Goal: Task Accomplishment & Management: Complete application form

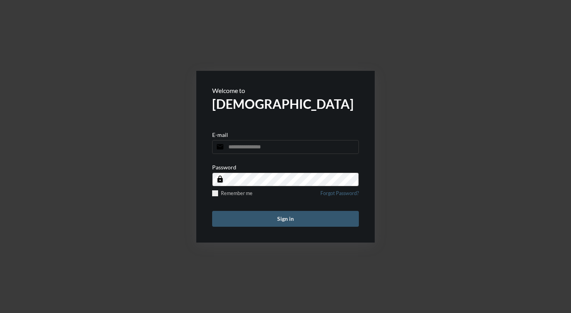
type input "**********"
click at [269, 225] on button "Sign in" at bounding box center [285, 219] width 147 height 16
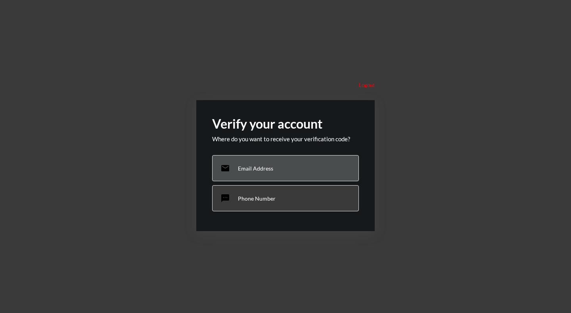
click at [262, 171] on p "Email Address" at bounding box center [255, 168] width 35 height 7
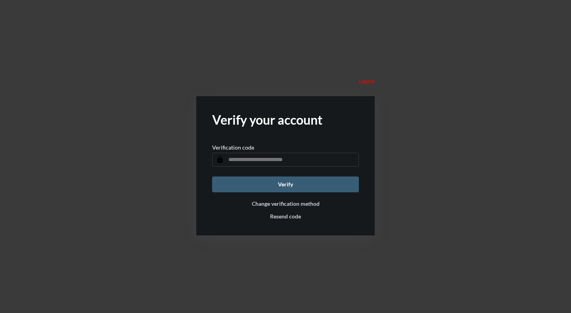
paste input "******"
type input "******"
click at [274, 186] on button "Verify" at bounding box center [285, 185] width 147 height 16
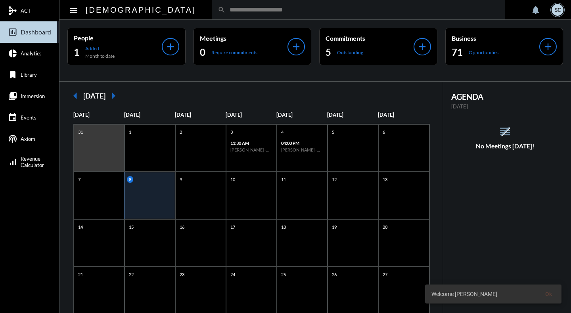
click at [242, 5] on div "search" at bounding box center [358, 9] width 293 height 19
click at [212, 13] on div "search" at bounding box center [358, 9] width 293 height 19
click at [225, 10] on input "text" at bounding box center [361, 9] width 273 height 7
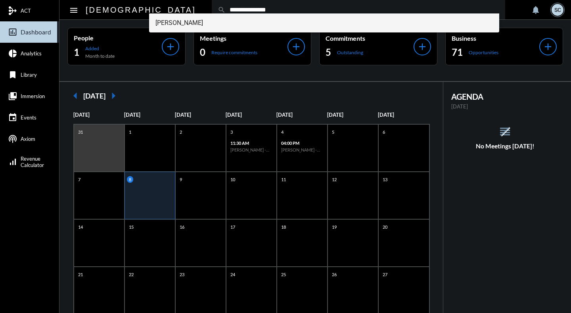
type input "**********"
click at [198, 18] on span "[PERSON_NAME]" at bounding box center [323, 22] width 337 height 19
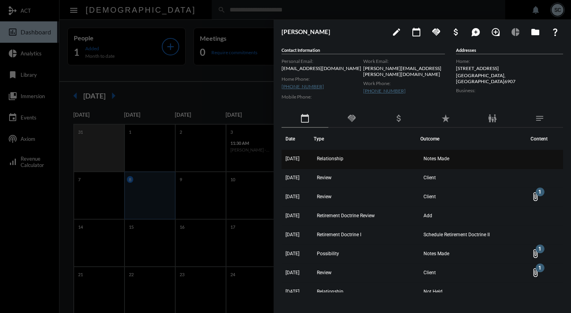
click at [362, 163] on td "Relationship" at bounding box center [366, 159] width 107 height 19
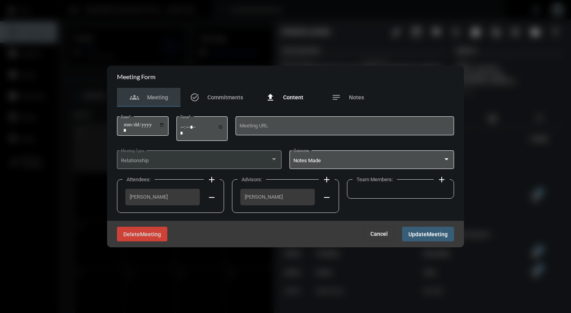
click at [296, 97] on span "Content" at bounding box center [293, 97] width 20 height 6
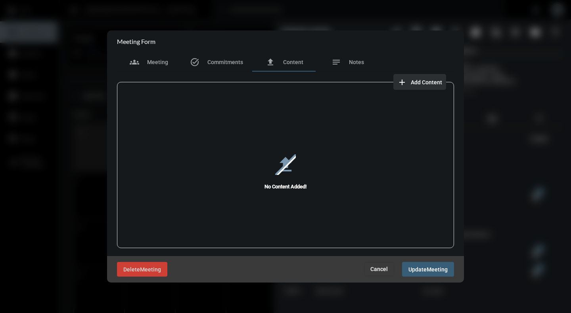
click at [424, 83] on span "Add Content" at bounding box center [426, 82] width 31 height 6
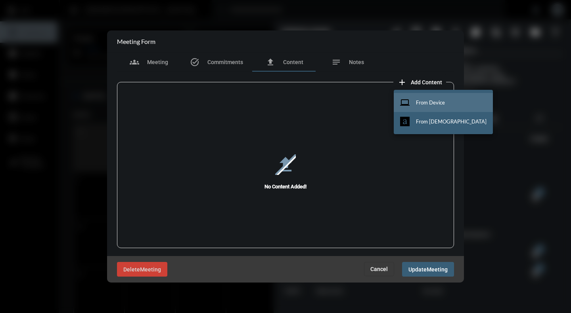
click at [422, 107] on button "computer From Device" at bounding box center [443, 102] width 99 height 19
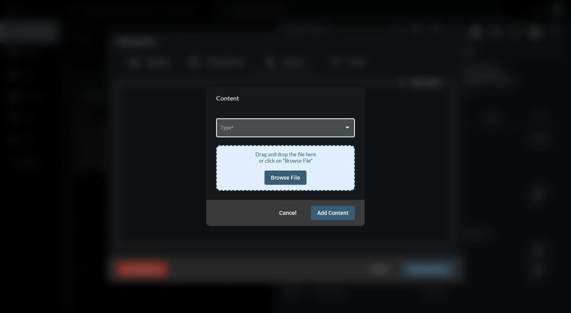
click at [334, 130] on span at bounding box center [282, 129] width 124 height 6
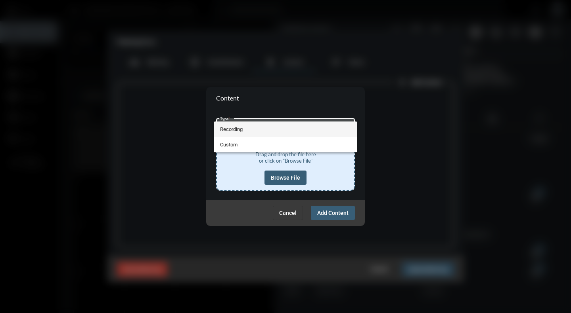
click at [231, 130] on span "Recording" at bounding box center [285, 129] width 131 height 15
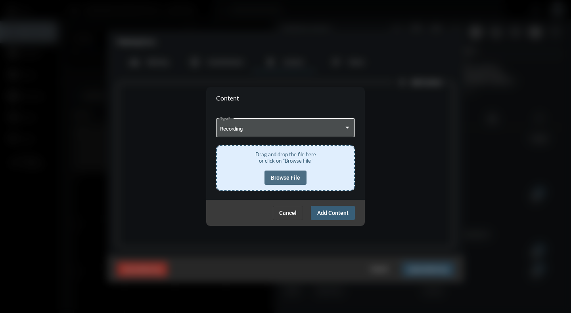
click at [293, 172] on button "Browse File" at bounding box center [285, 178] width 42 height 14
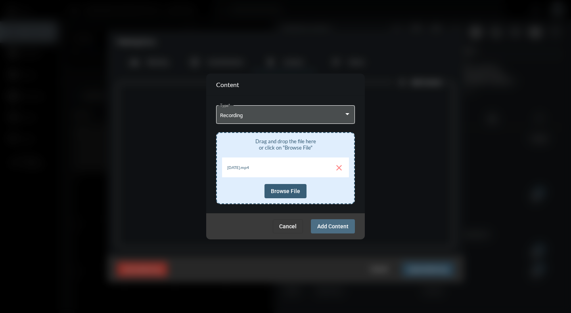
click at [330, 227] on span "Add Content" at bounding box center [332, 227] width 31 height 6
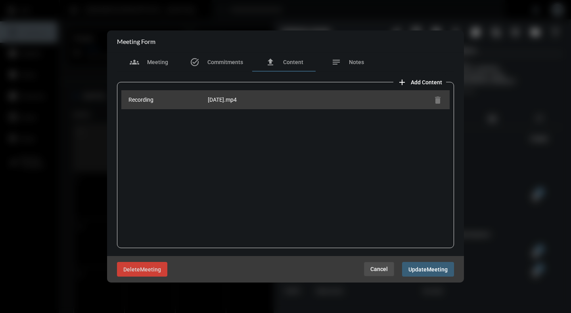
click at [380, 272] on span "Cancel" at bounding box center [378, 269] width 17 height 6
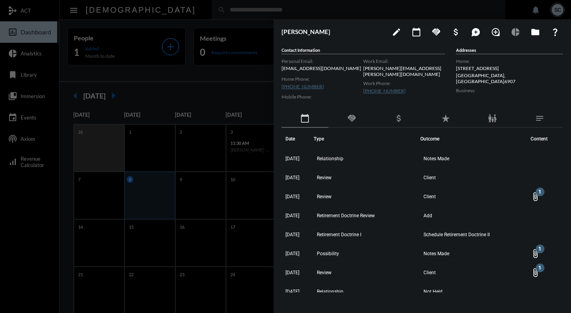
click at [243, 14] on div at bounding box center [285, 156] width 571 height 313
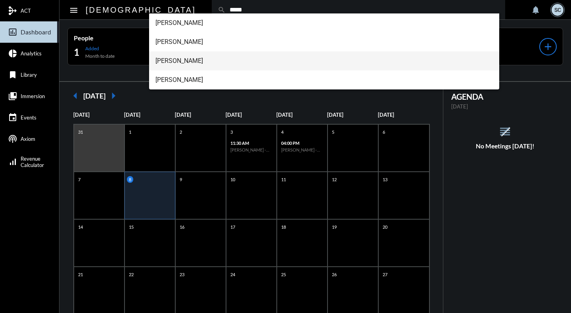
type input "*****"
click at [189, 58] on span "[PERSON_NAME]" at bounding box center [323, 61] width 337 height 19
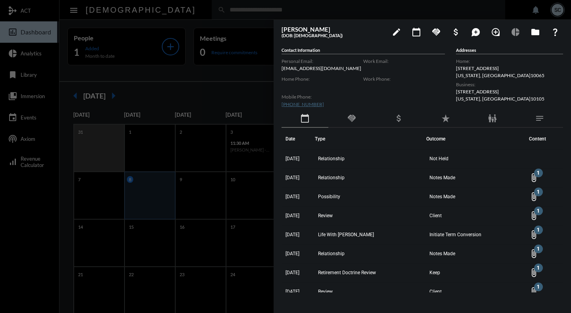
click at [229, 14] on div at bounding box center [285, 156] width 571 height 313
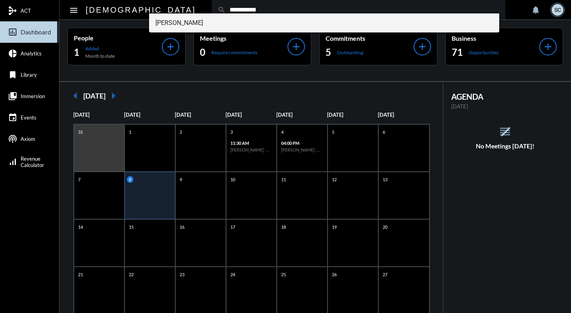
type input "**********"
click at [202, 22] on span "[PERSON_NAME]" at bounding box center [323, 22] width 337 height 19
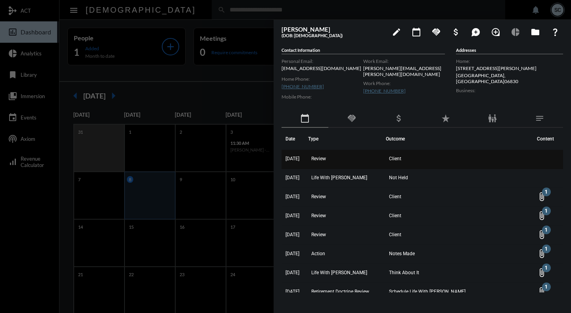
click at [343, 164] on td "Review" at bounding box center [347, 159] width 78 height 19
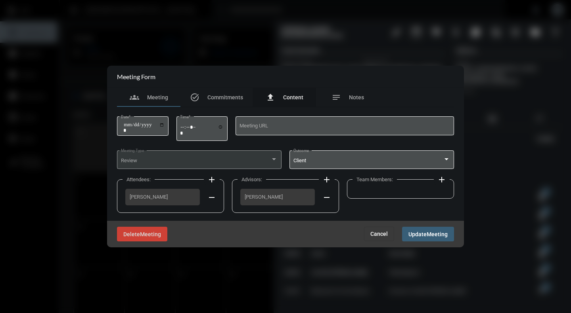
click at [290, 98] on span "Content" at bounding box center [293, 97] width 20 height 6
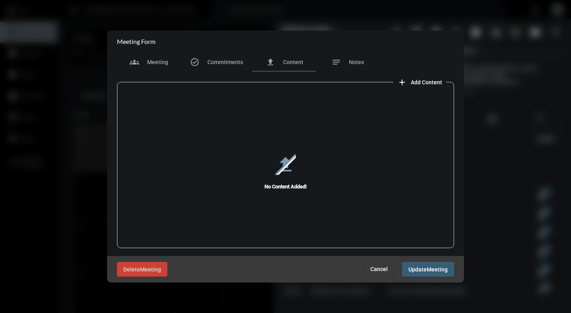
click at [415, 88] on div "upload No Content Added!" at bounding box center [285, 172] width 337 height 168
click at [418, 84] on span "Add Content" at bounding box center [426, 82] width 31 height 6
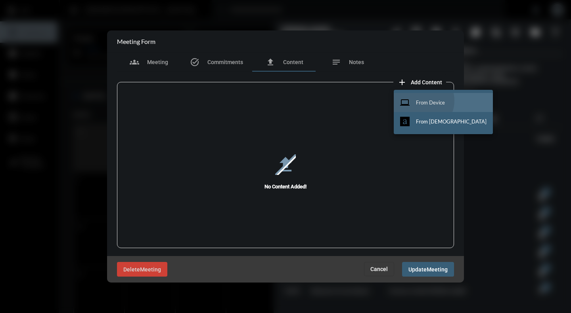
click at [421, 101] on span "From Device" at bounding box center [430, 102] width 29 height 6
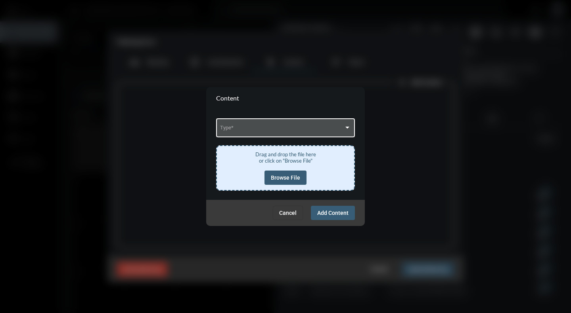
click at [300, 135] on div "Type *" at bounding box center [285, 127] width 131 height 20
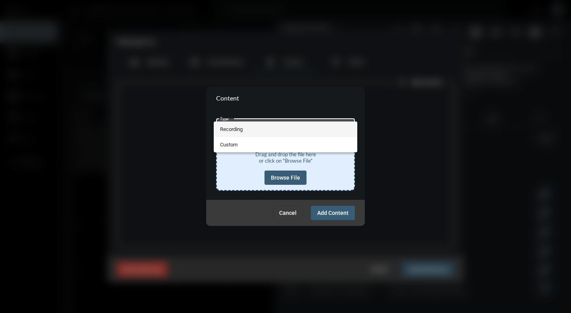
click at [235, 132] on span "Recording" at bounding box center [285, 129] width 131 height 15
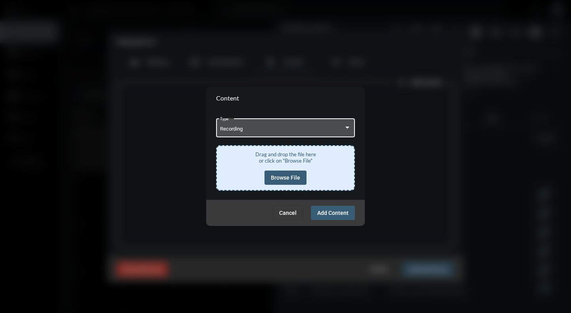
click at [276, 175] on span "Browse File" at bounding box center [285, 178] width 29 height 6
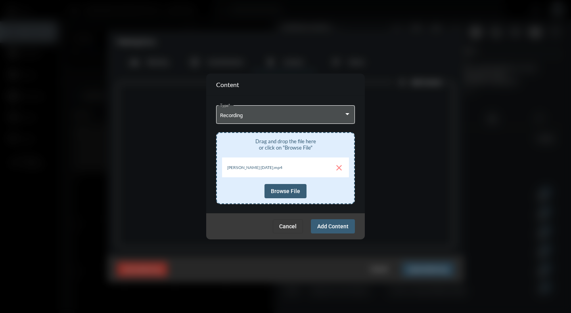
click at [334, 227] on span "Add Content" at bounding box center [332, 227] width 31 height 6
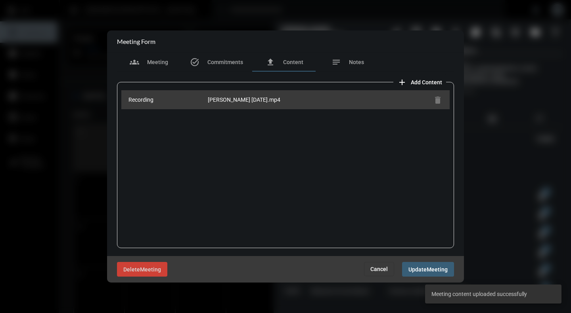
click at [380, 271] on span "Cancel" at bounding box center [378, 269] width 17 height 6
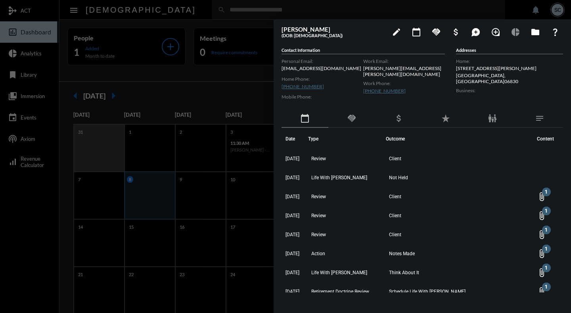
click at [218, 11] on div at bounding box center [285, 156] width 571 height 313
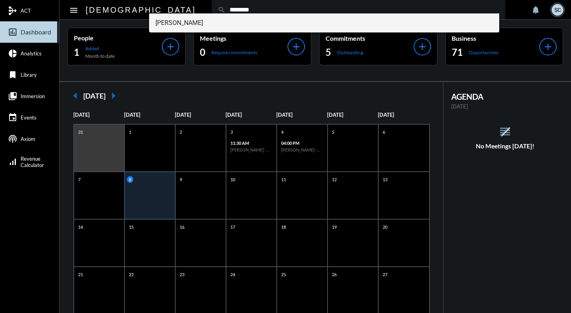
type input "********"
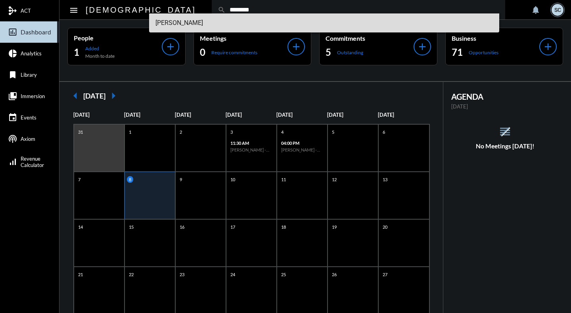
click at [205, 24] on span "[PERSON_NAME]" at bounding box center [323, 22] width 337 height 19
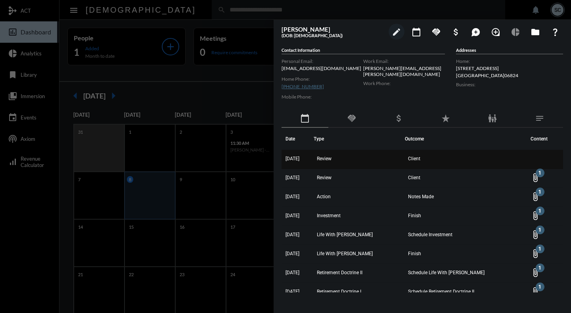
click at [417, 159] on span "Client" at bounding box center [414, 159] width 12 height 6
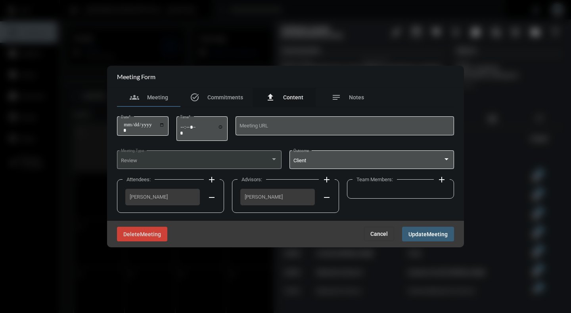
click at [286, 96] on span "Content" at bounding box center [293, 97] width 20 height 6
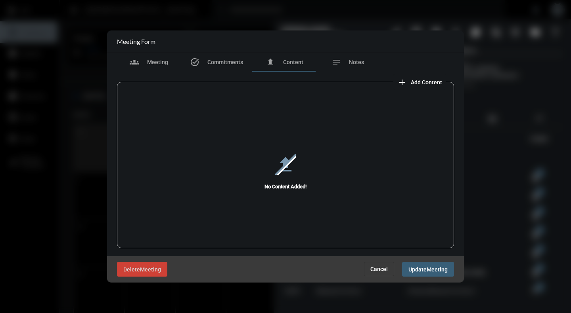
click at [415, 82] on span "Add Content" at bounding box center [426, 82] width 31 height 6
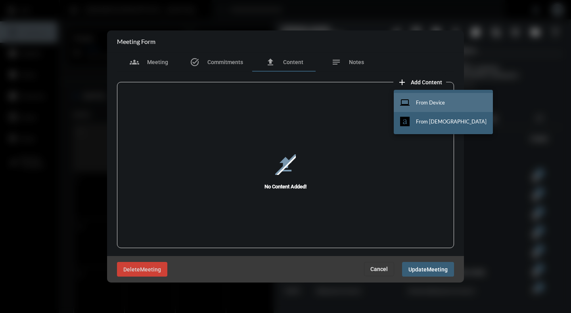
click at [426, 98] on button "computer From Device" at bounding box center [443, 102] width 99 height 19
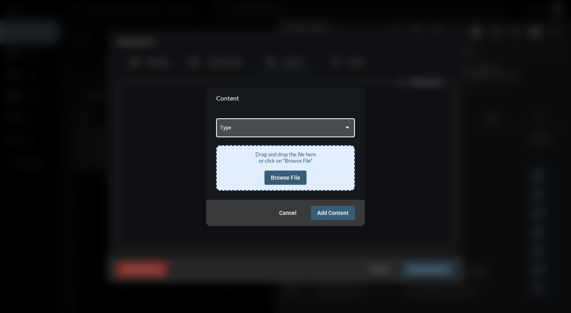
click at [327, 131] on span at bounding box center [282, 129] width 124 height 6
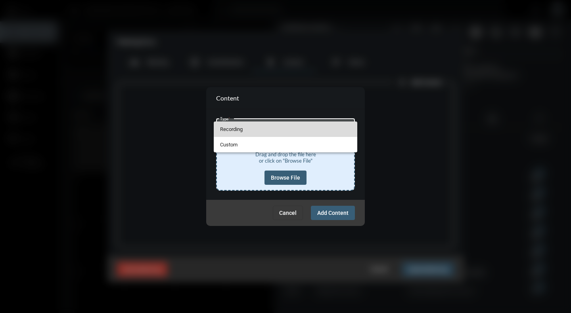
click at [247, 132] on span "Recording" at bounding box center [285, 129] width 131 height 15
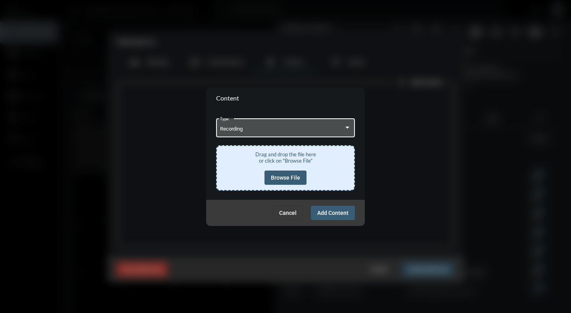
click at [296, 176] on span "Browse File" at bounding box center [285, 178] width 29 height 6
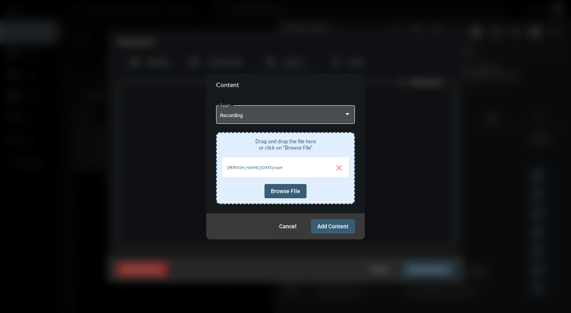
click at [332, 225] on span "Add Content" at bounding box center [332, 227] width 31 height 6
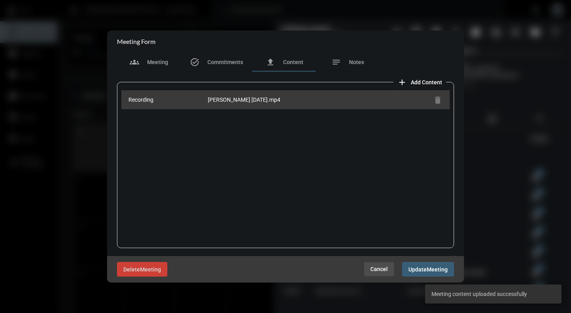
click at [375, 271] on span "Cancel" at bounding box center [378, 269] width 17 height 6
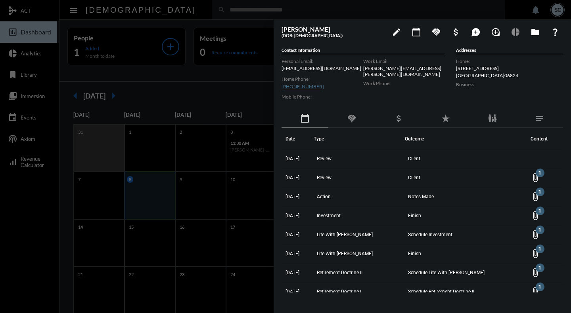
click at [178, 7] on div at bounding box center [285, 156] width 571 height 313
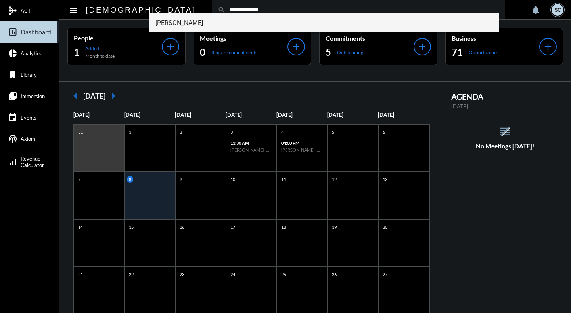
type input "**********"
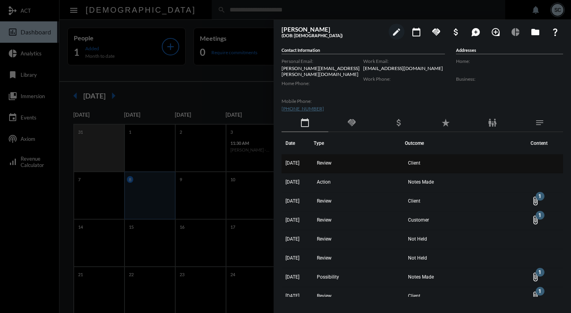
click at [331, 160] on span "Review" at bounding box center [324, 163] width 15 height 6
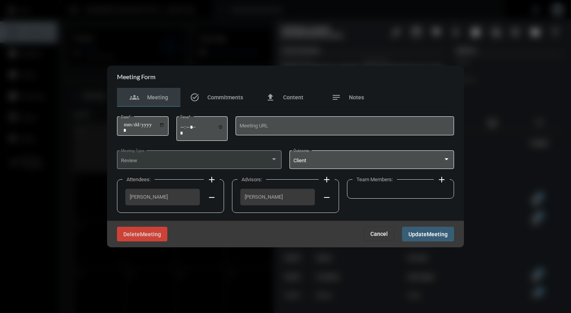
click at [378, 235] on span "Cancel" at bounding box center [378, 234] width 17 height 6
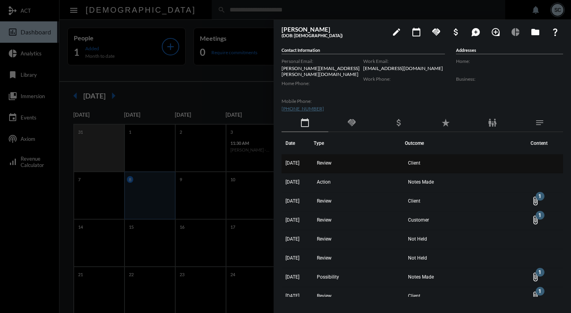
click at [367, 162] on td "Review" at bounding box center [358, 164] width 91 height 19
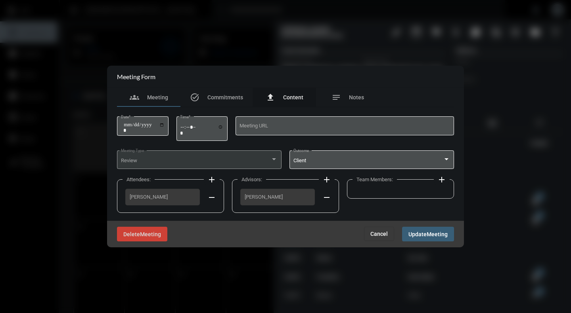
click at [291, 99] on span "Content" at bounding box center [293, 97] width 20 height 6
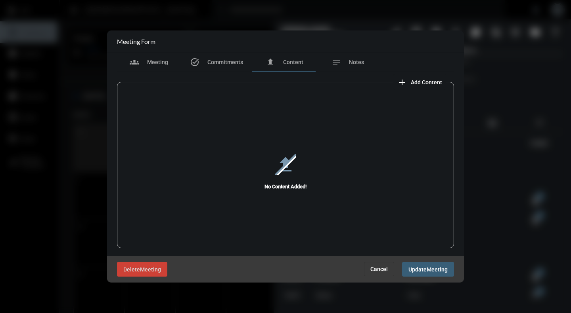
click at [413, 83] on span "Add Content" at bounding box center [426, 82] width 31 height 6
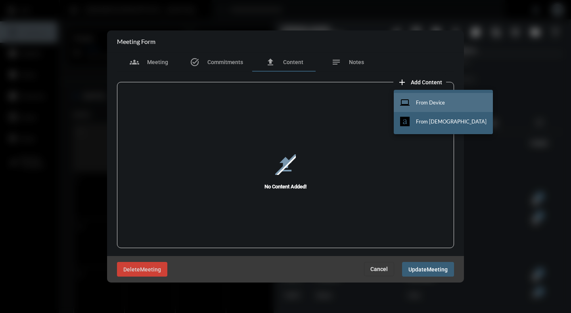
click at [408, 101] on mat-icon "computer" at bounding box center [405, 103] width 10 height 10
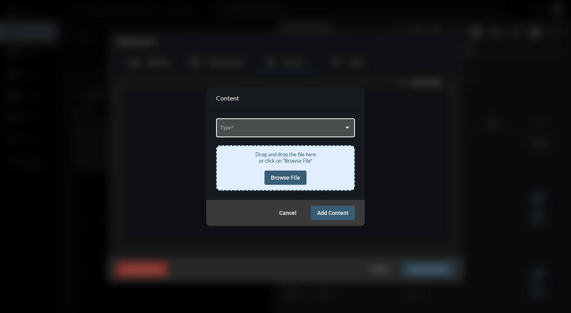
click at [297, 123] on div "Type *" at bounding box center [285, 127] width 131 height 20
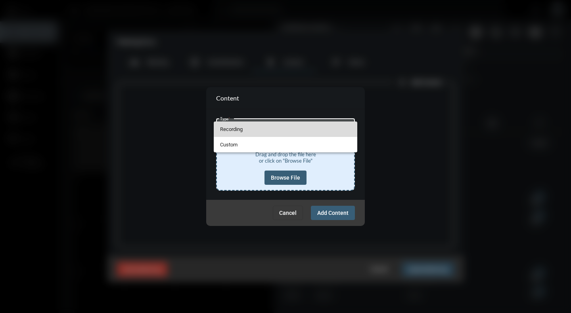
click at [243, 131] on span "Recording" at bounding box center [285, 129] width 131 height 15
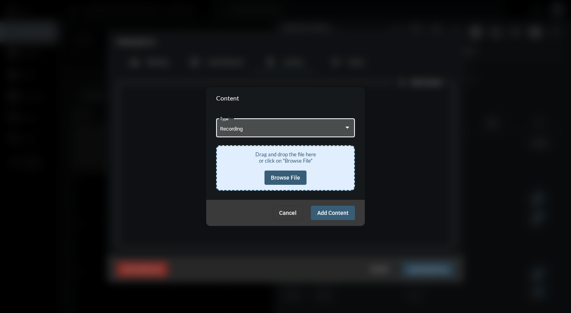
click at [298, 181] on span "Browse File" at bounding box center [285, 178] width 29 height 6
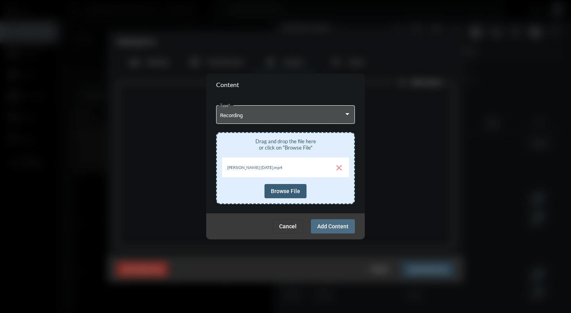
click at [336, 227] on span "Add Content" at bounding box center [332, 227] width 31 height 6
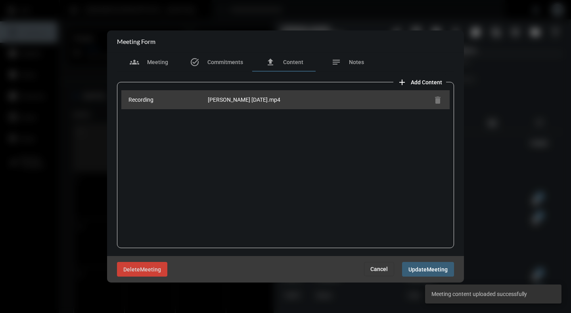
click at [378, 268] on span "Cancel" at bounding box center [378, 269] width 17 height 6
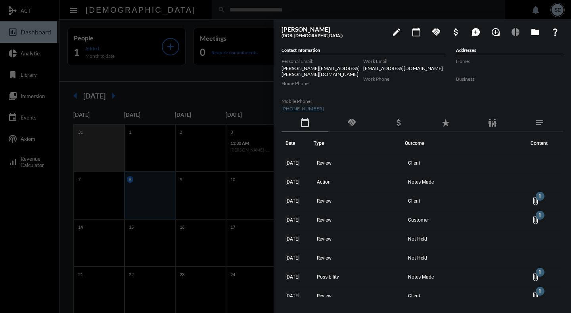
click at [211, 96] on div at bounding box center [285, 156] width 571 height 313
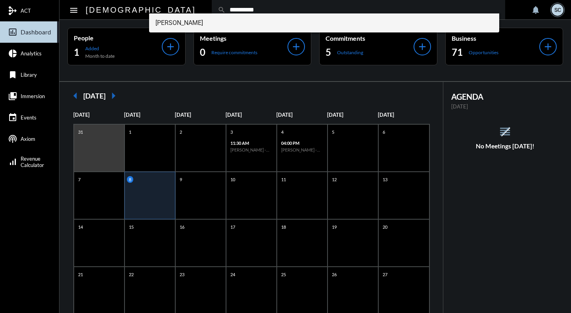
type input "**********"
click at [216, 22] on span "[PERSON_NAME]" at bounding box center [323, 22] width 337 height 19
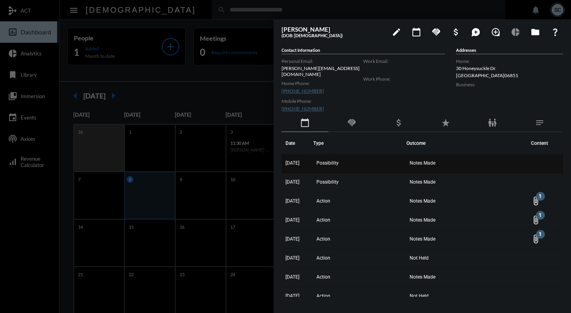
click at [435, 160] on span "Notes Made" at bounding box center [422, 163] width 26 height 6
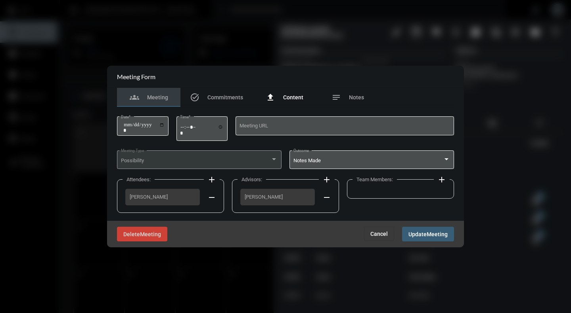
click at [292, 99] on span "Content" at bounding box center [293, 97] width 20 height 6
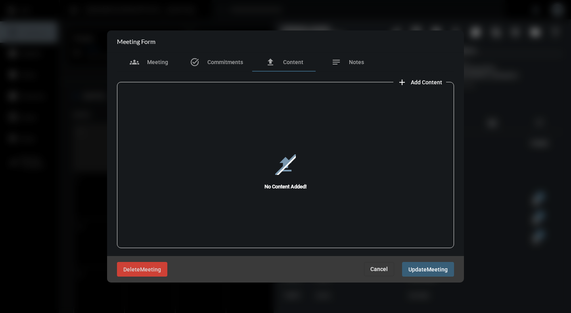
click at [426, 82] on span "Add Content" at bounding box center [426, 82] width 31 height 6
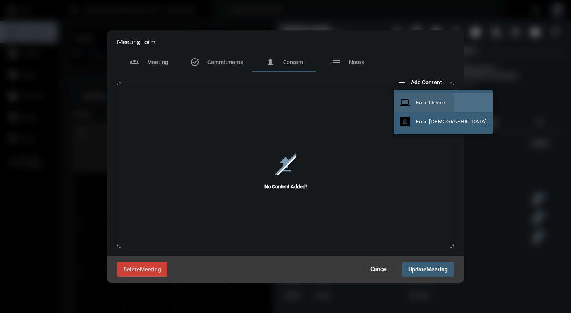
click at [422, 104] on span "From Device" at bounding box center [430, 102] width 29 height 6
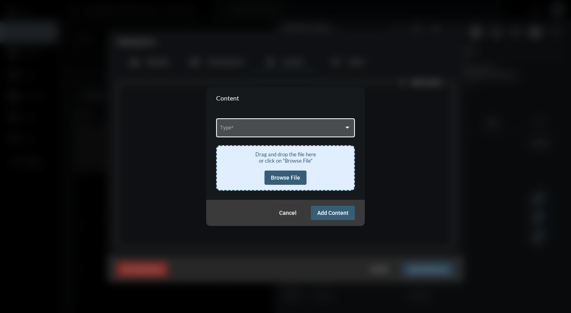
click at [325, 134] on div "Type *" at bounding box center [285, 127] width 131 height 20
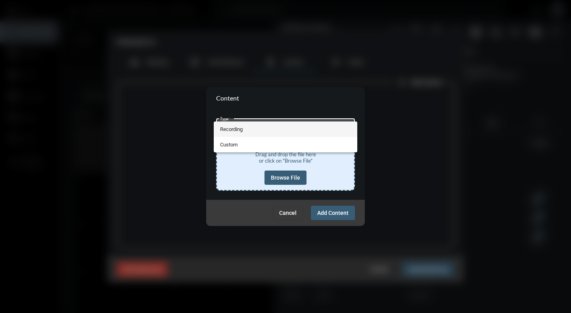
click at [240, 129] on span "Recording" at bounding box center [285, 129] width 131 height 15
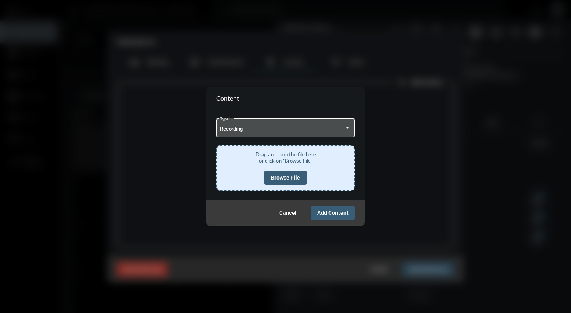
click at [283, 172] on button "Browse File" at bounding box center [285, 178] width 42 height 14
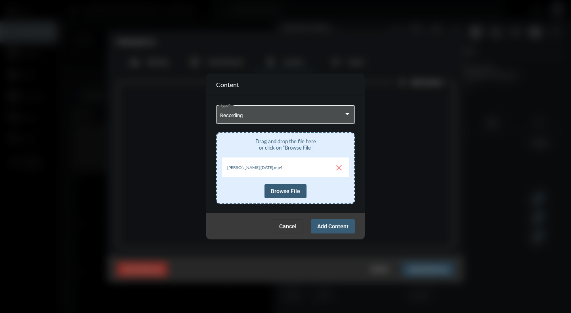
click at [333, 231] on button "Add Content" at bounding box center [333, 227] width 44 height 14
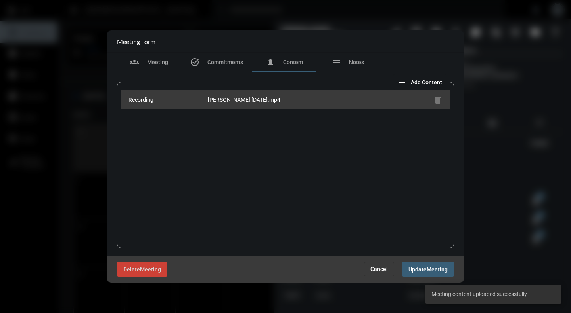
click at [381, 266] on span "Cancel" at bounding box center [378, 269] width 17 height 6
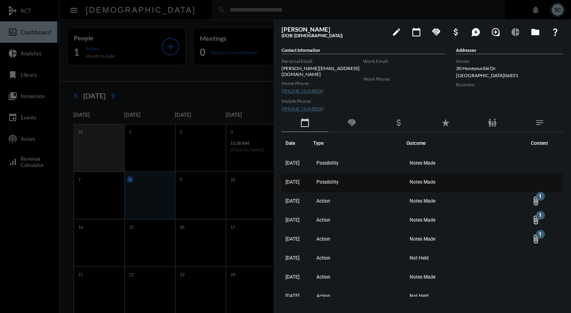
click at [335, 180] on span "Possibility" at bounding box center [327, 183] width 22 height 6
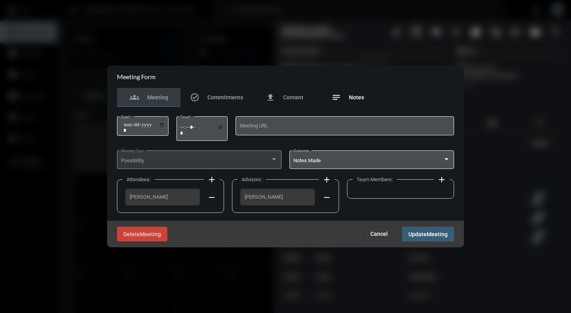
click at [353, 99] on span "Notes" at bounding box center [356, 97] width 15 height 6
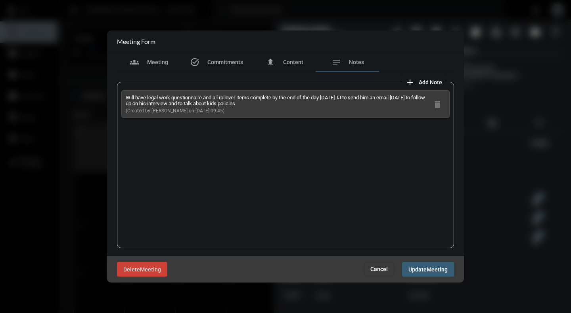
click at [379, 267] on span "Cancel" at bounding box center [378, 269] width 17 height 6
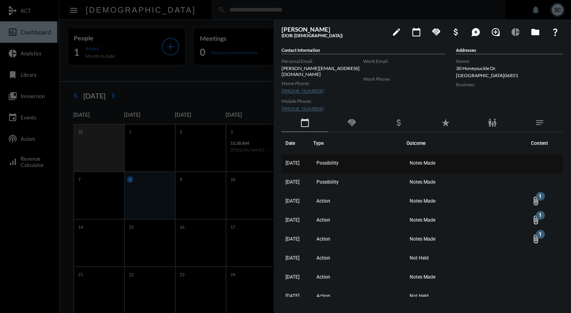
click at [384, 157] on td "Possibility" at bounding box center [359, 164] width 93 height 19
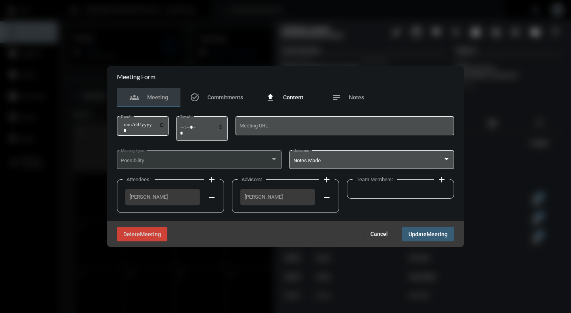
click at [295, 96] on span "Content" at bounding box center [293, 97] width 20 height 6
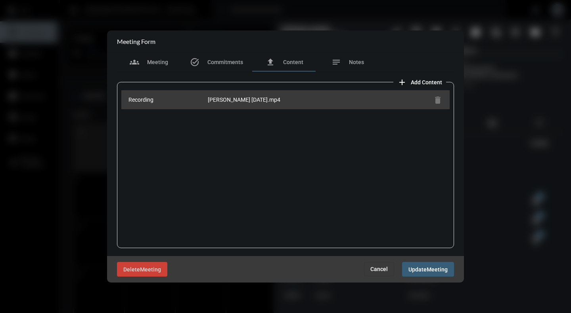
click at [381, 270] on span "Cancel" at bounding box center [378, 269] width 17 height 6
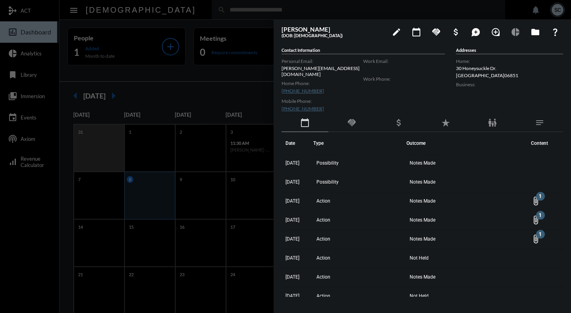
click at [244, 84] on div at bounding box center [285, 156] width 571 height 313
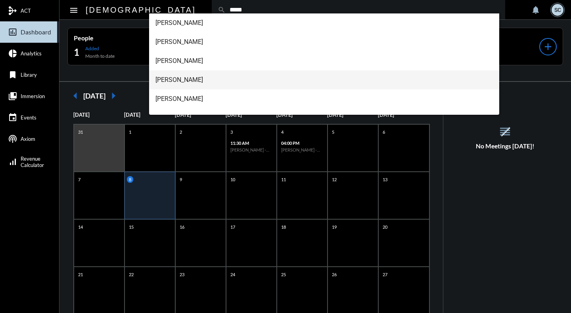
type input "*****"
click at [192, 78] on span "[PERSON_NAME]" at bounding box center [323, 80] width 337 height 19
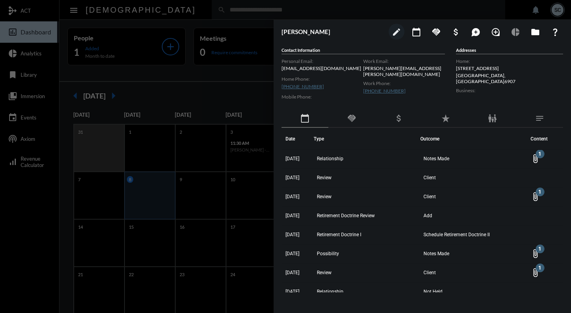
click at [395, 158] on td "Relationship" at bounding box center [366, 159] width 107 height 19
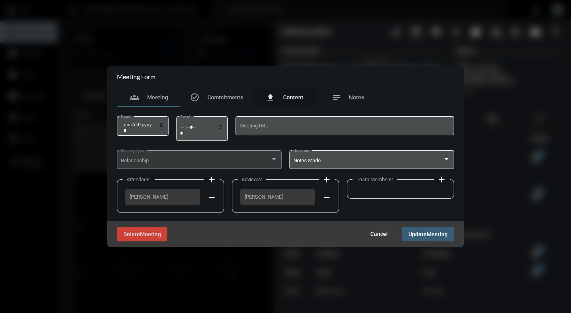
click at [294, 99] on span "Content" at bounding box center [293, 97] width 20 height 6
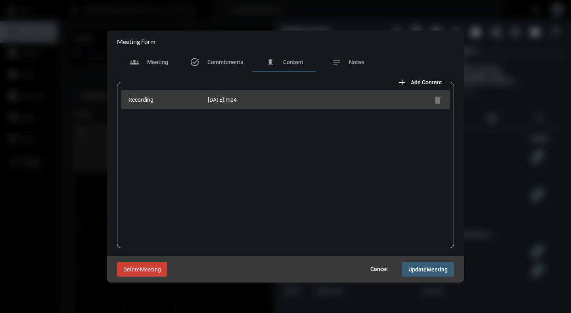
click at [379, 270] on span "Cancel" at bounding box center [378, 269] width 17 height 6
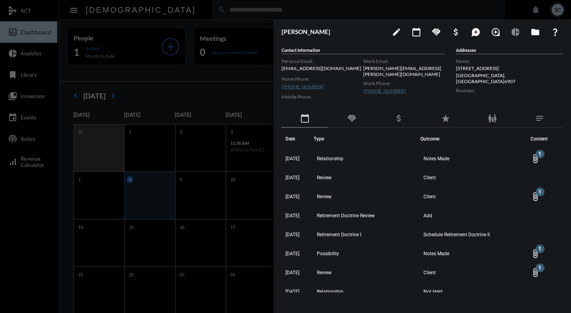
click at [238, 84] on div at bounding box center [285, 156] width 571 height 313
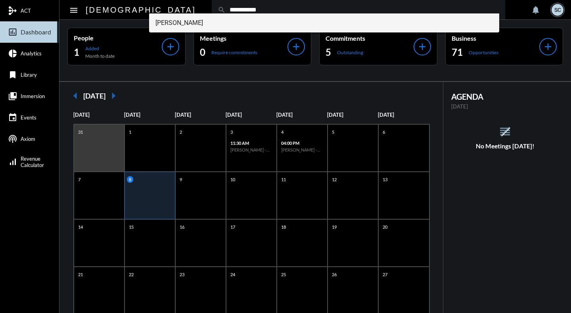
type input "**********"
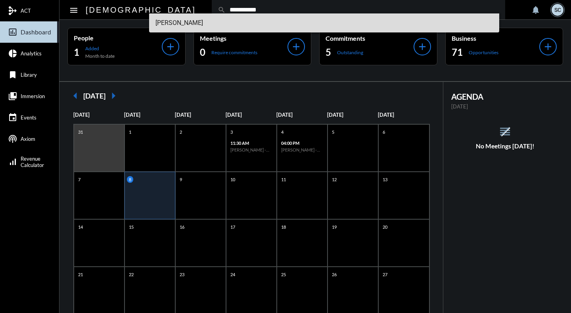
click at [169, 21] on span "[PERSON_NAME]" at bounding box center [323, 22] width 337 height 19
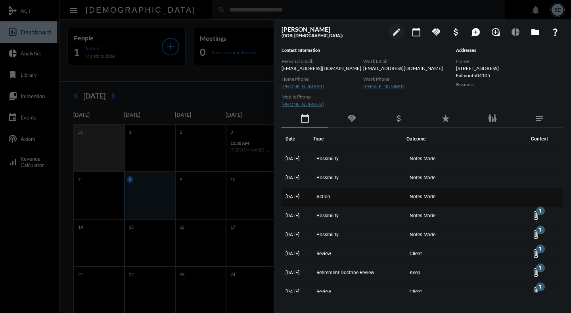
click at [426, 197] on td "Notes Made" at bounding box center [466, 197] width 120 height 19
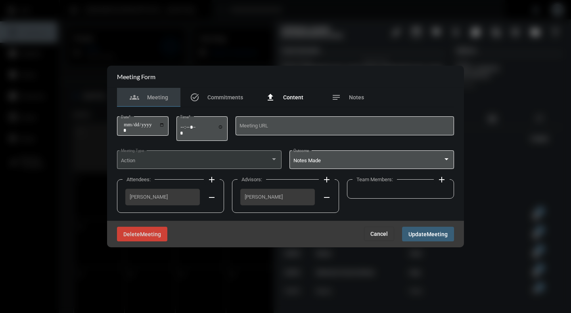
click at [295, 97] on span "Content" at bounding box center [293, 97] width 20 height 6
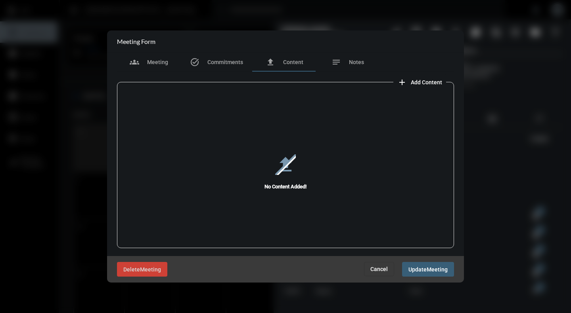
click at [416, 81] on span "Add Content" at bounding box center [426, 82] width 31 height 6
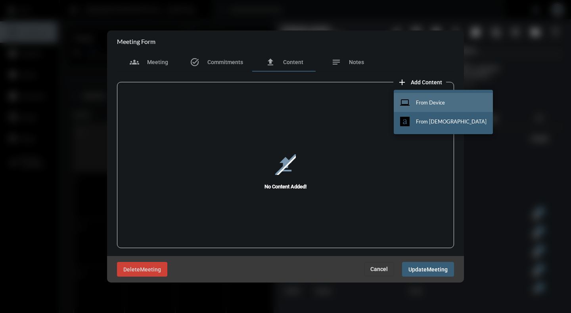
click at [418, 101] on span "From Device" at bounding box center [430, 102] width 29 height 6
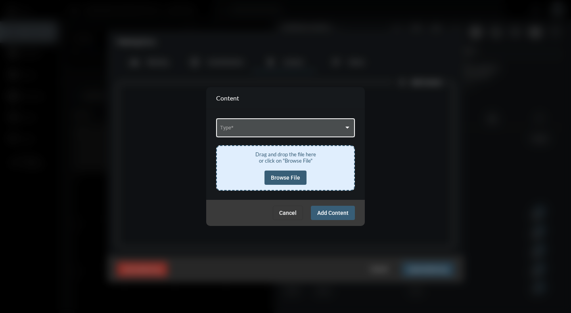
click at [326, 124] on div "Type *" at bounding box center [285, 127] width 131 height 20
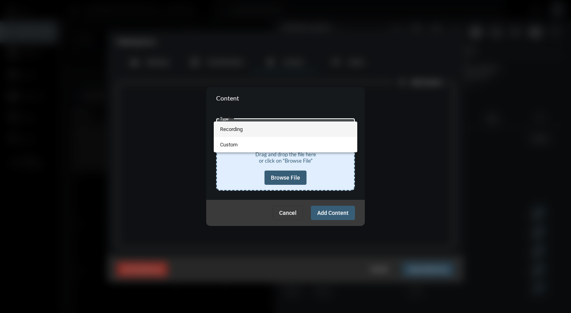
click at [245, 132] on span "Recording" at bounding box center [285, 129] width 131 height 15
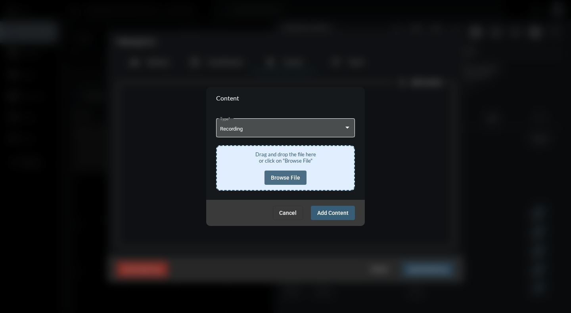
click at [295, 179] on span "Browse File" at bounding box center [285, 178] width 29 height 6
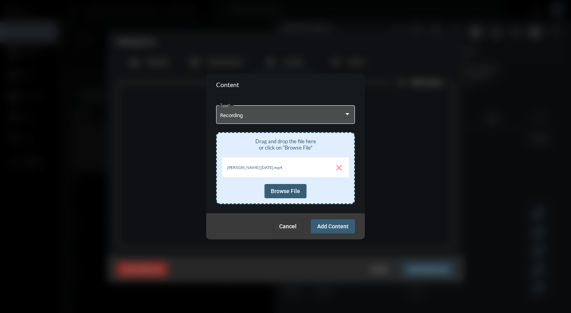
click at [335, 229] on span "Add Content" at bounding box center [332, 227] width 31 height 6
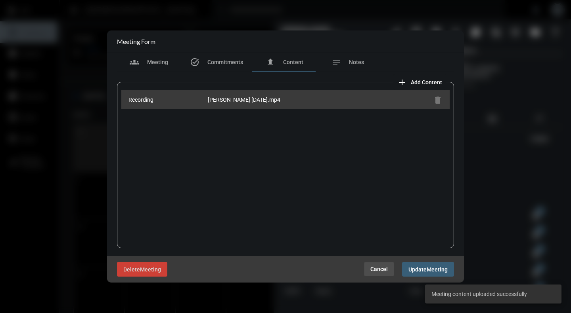
click at [378, 271] on span "Cancel" at bounding box center [378, 269] width 17 height 6
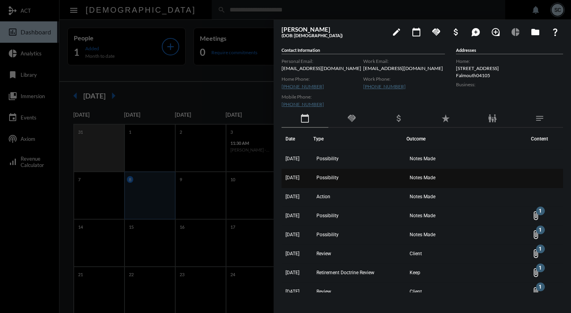
click at [347, 184] on td "Possibility" at bounding box center [359, 178] width 93 height 19
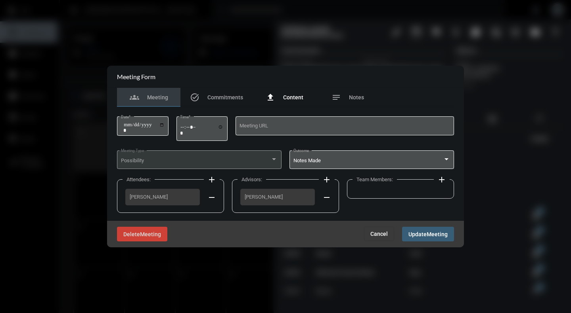
click at [293, 96] on span "Content" at bounding box center [293, 97] width 20 height 6
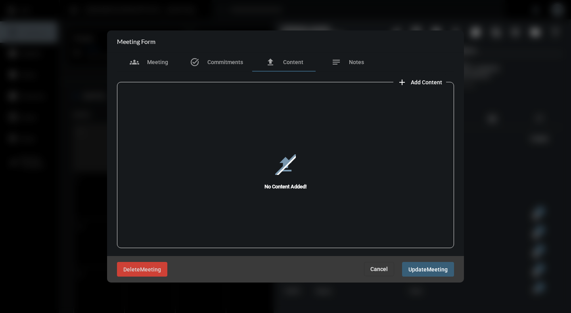
click at [422, 82] on span "Add Content" at bounding box center [426, 82] width 31 height 6
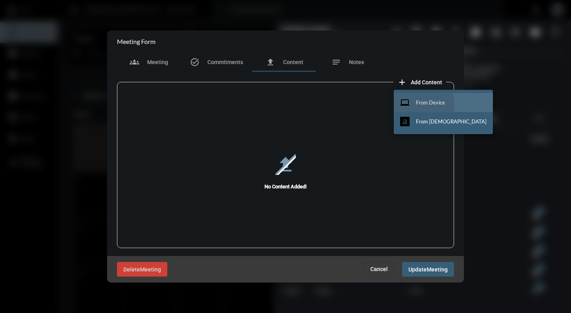
click at [414, 105] on button "computer From Device" at bounding box center [443, 102] width 99 height 19
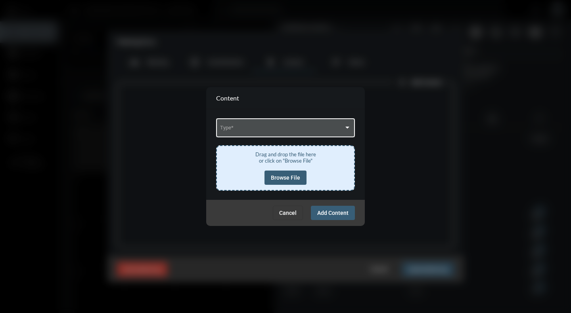
click at [334, 126] on div "Type *" at bounding box center [285, 127] width 131 height 20
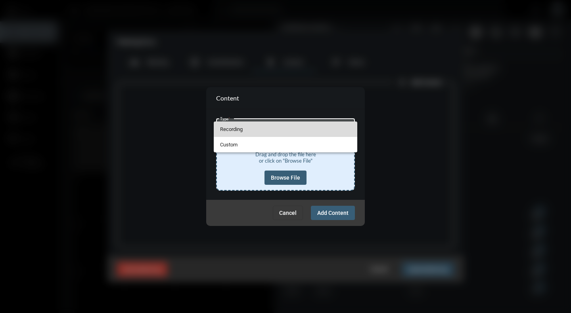
click at [248, 132] on span "Recording" at bounding box center [285, 129] width 131 height 15
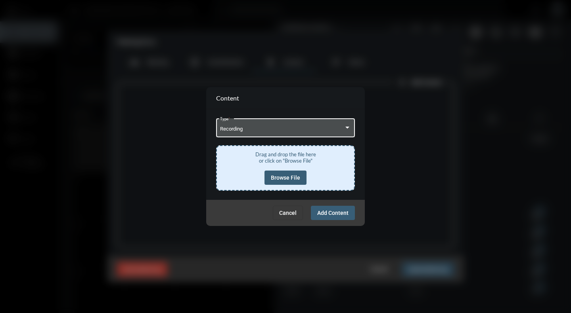
click at [295, 178] on span "Browse File" at bounding box center [285, 178] width 29 height 6
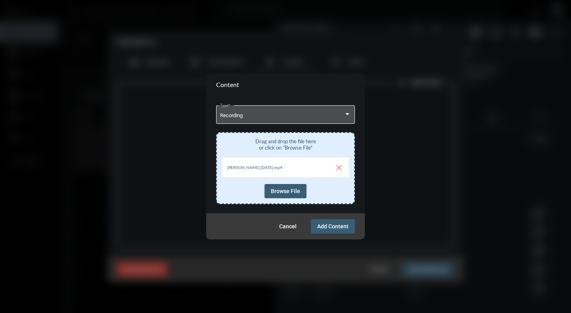
click at [336, 229] on span "Add Content" at bounding box center [332, 227] width 31 height 6
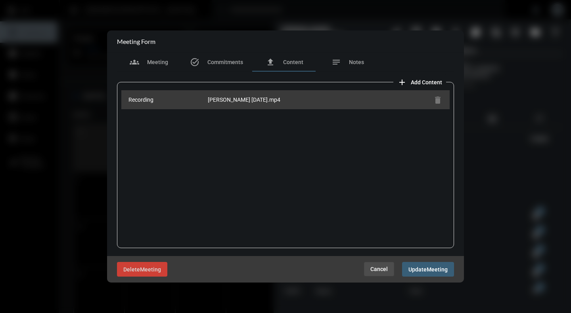
click at [381, 269] on span "Cancel" at bounding box center [378, 269] width 17 height 6
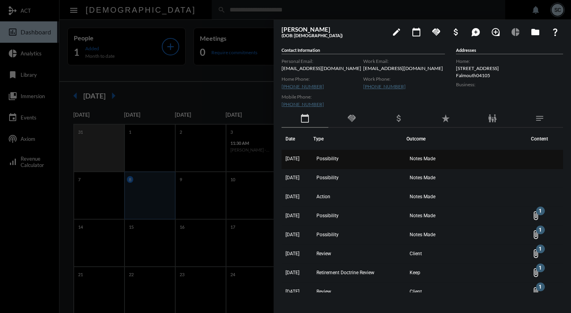
click at [358, 160] on td "Possibility" at bounding box center [359, 159] width 93 height 19
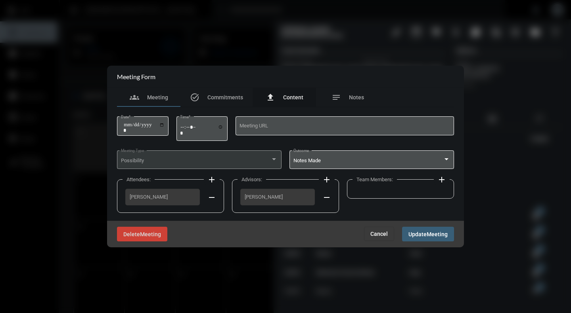
click at [289, 97] on span "Content" at bounding box center [293, 97] width 20 height 6
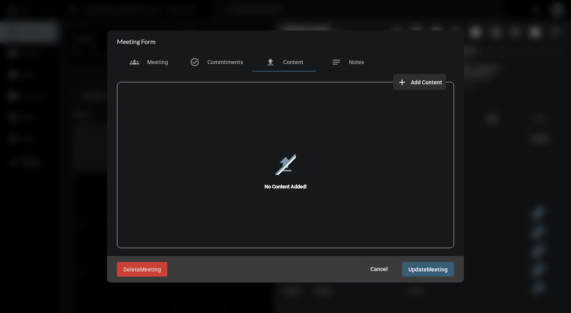
click at [420, 80] on span "Add Content" at bounding box center [426, 82] width 31 height 6
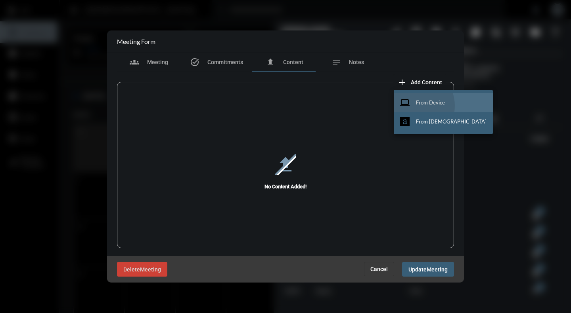
click at [412, 106] on button "computer From Device" at bounding box center [443, 102] width 99 height 19
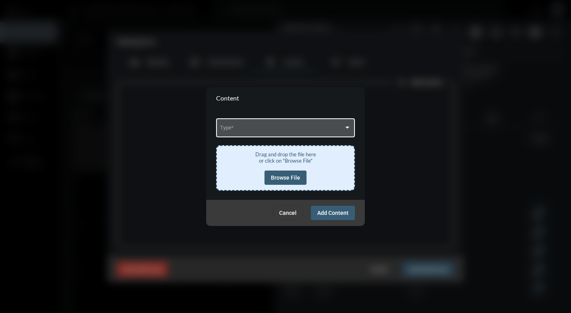
click at [327, 135] on div "Type *" at bounding box center [285, 127] width 131 height 20
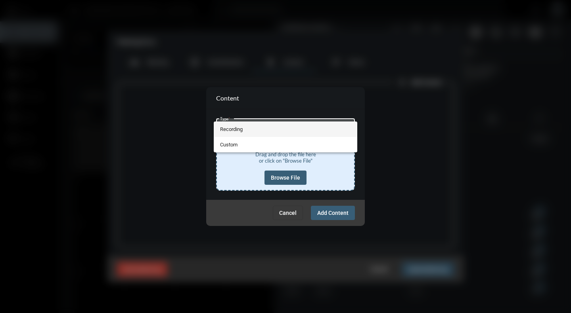
click at [227, 131] on span "Recording" at bounding box center [285, 129] width 131 height 15
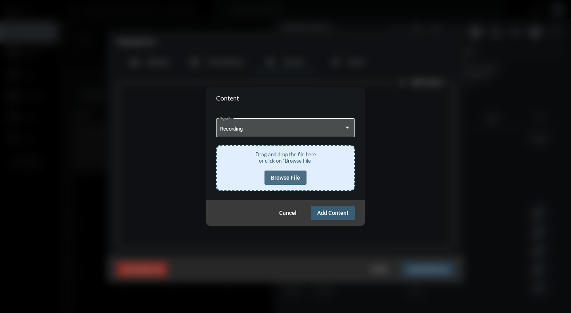
click at [295, 181] on span "Browse File" at bounding box center [285, 178] width 29 height 6
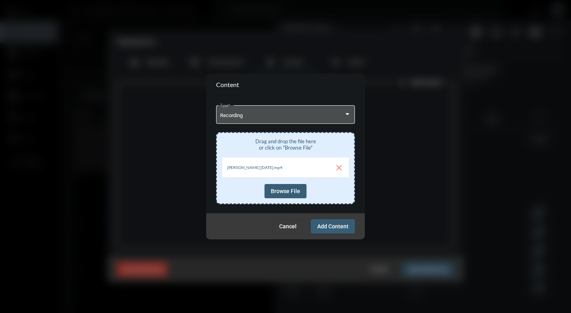
click at [335, 228] on span "Add Content" at bounding box center [332, 227] width 31 height 6
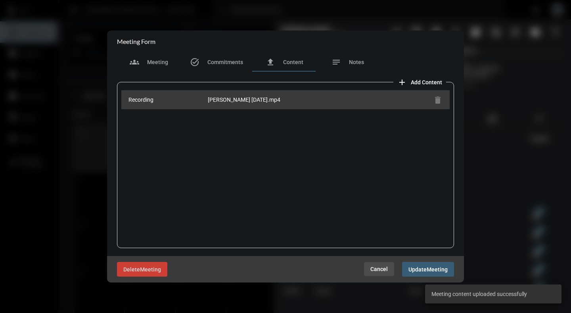
click at [379, 266] on button "Cancel" at bounding box center [379, 269] width 30 height 14
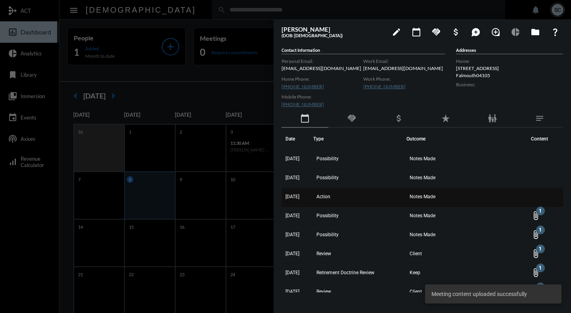
click at [430, 207] on td "Notes Made" at bounding box center [466, 197] width 120 height 19
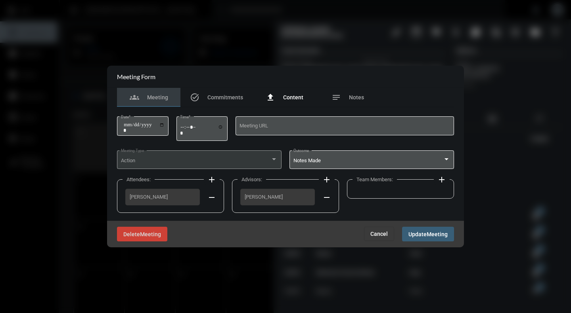
click at [297, 100] on span "Content" at bounding box center [293, 97] width 20 height 6
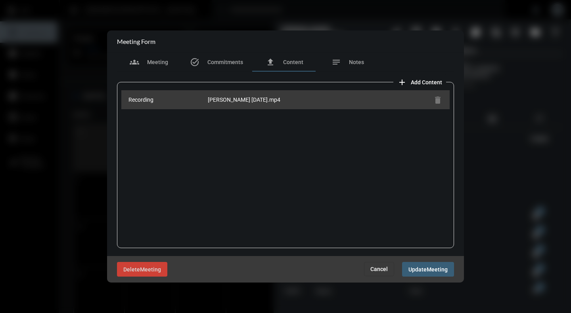
click at [380, 271] on span "Cancel" at bounding box center [378, 269] width 17 height 6
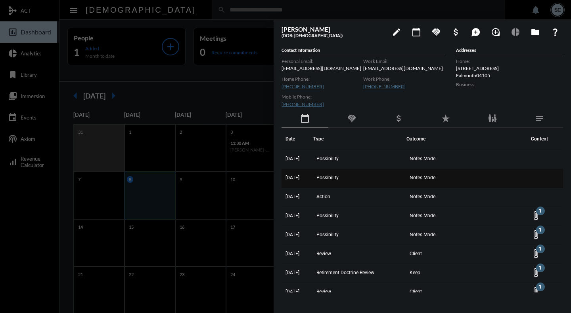
click at [447, 183] on td "Notes Made" at bounding box center [466, 178] width 120 height 19
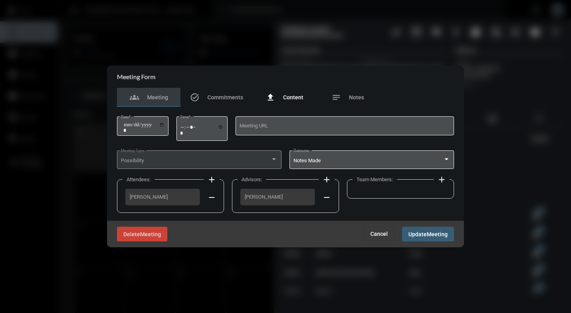
click at [294, 97] on span "Content" at bounding box center [293, 97] width 20 height 6
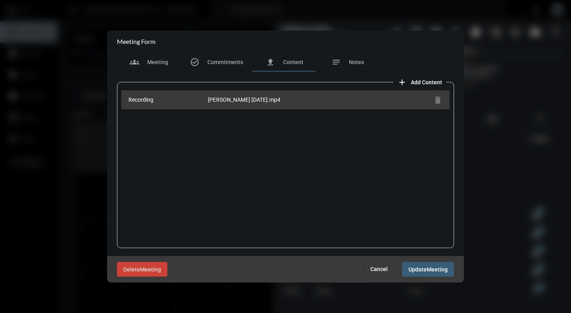
click at [374, 269] on span "Cancel" at bounding box center [378, 269] width 17 height 6
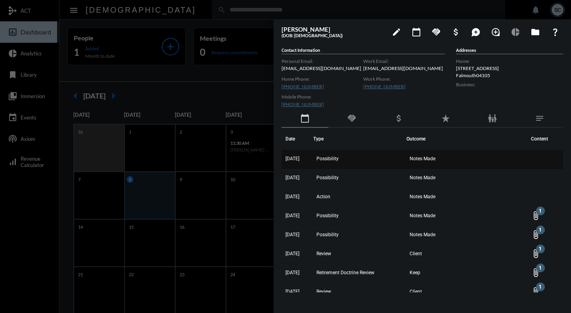
click at [406, 159] on td "Possibility" at bounding box center [359, 159] width 93 height 19
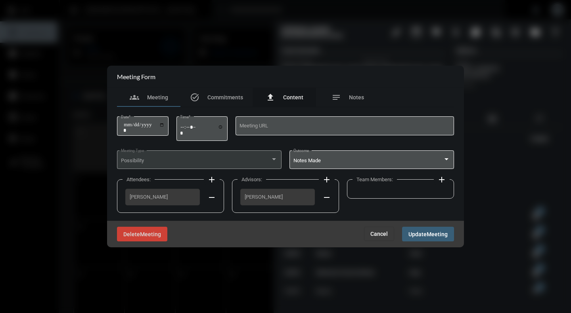
click at [293, 101] on div "file_upload Content" at bounding box center [285, 98] width 38 height 10
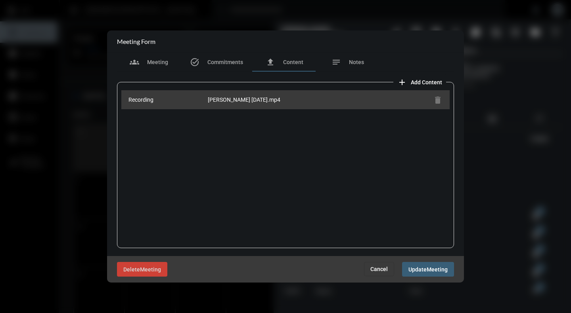
click at [379, 265] on button "Cancel" at bounding box center [379, 269] width 30 height 14
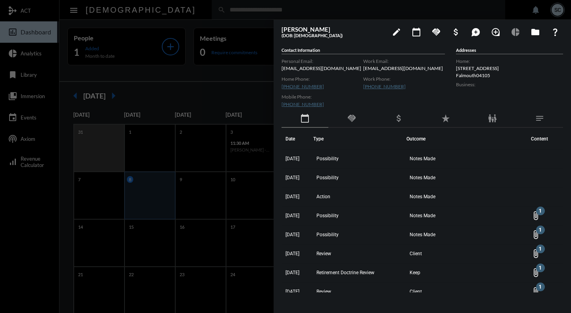
click at [241, 84] on div at bounding box center [285, 156] width 571 height 313
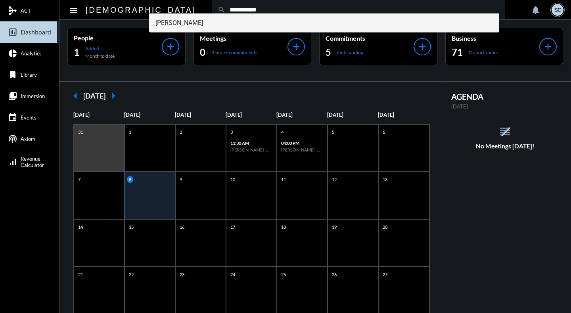
type input "**********"
click at [212, 20] on span "[PERSON_NAME]" at bounding box center [323, 22] width 337 height 19
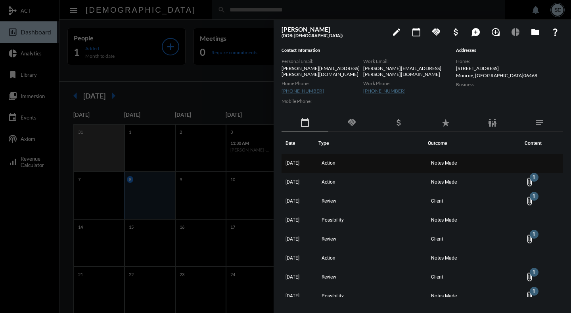
click at [426, 161] on td "Action" at bounding box center [372, 164] width 109 height 19
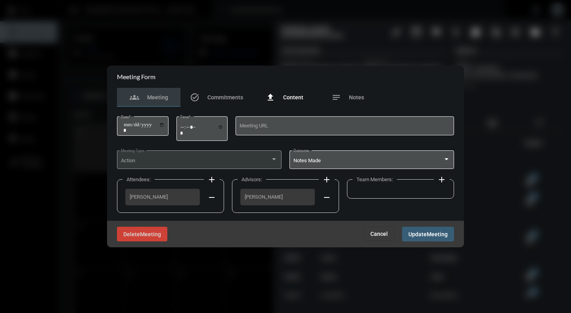
click at [293, 101] on div "file_upload Content" at bounding box center [285, 98] width 38 height 10
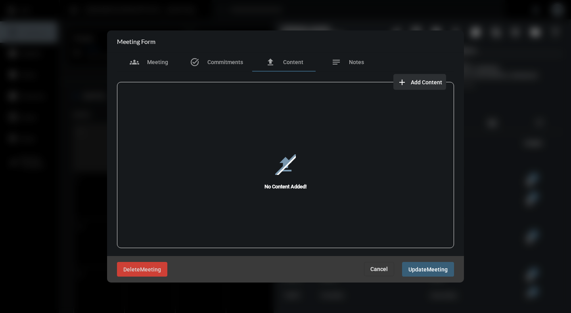
click at [426, 83] on span "Add Content" at bounding box center [426, 82] width 31 height 6
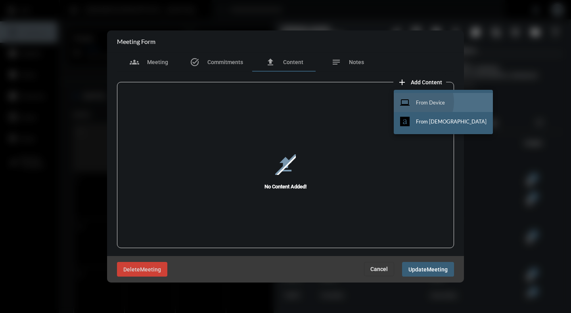
click at [415, 102] on button "computer From Device" at bounding box center [443, 102] width 99 height 19
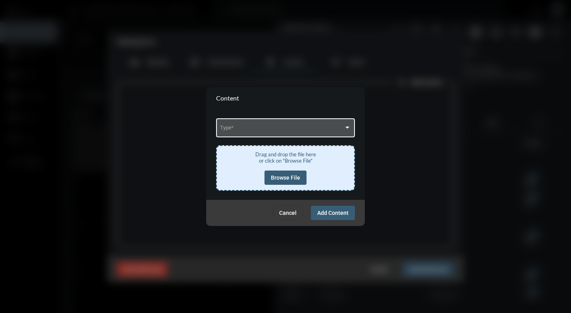
click at [324, 126] on div "Type *" at bounding box center [285, 127] width 131 height 20
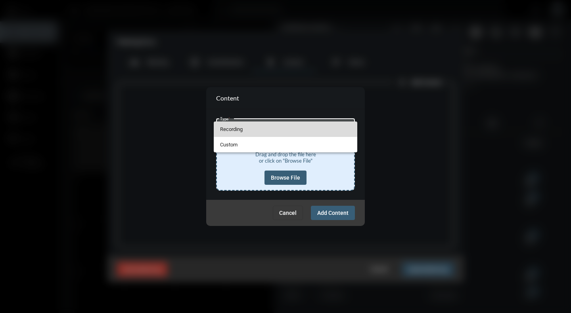
click at [238, 126] on span "Recording" at bounding box center [285, 129] width 131 height 15
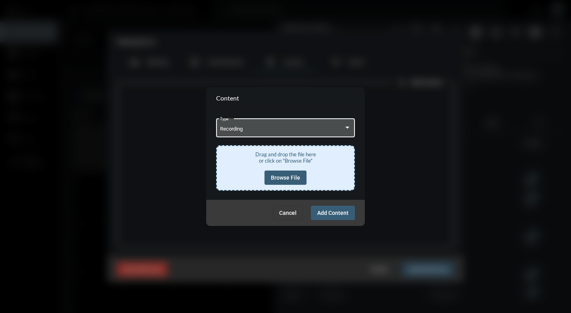
click at [279, 180] on span "Browse File" at bounding box center [285, 178] width 29 height 6
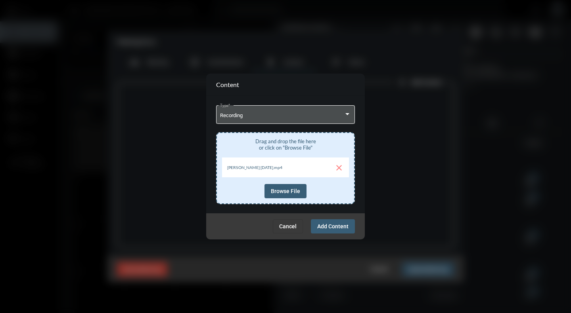
click at [339, 227] on span "Add Content" at bounding box center [332, 227] width 31 height 6
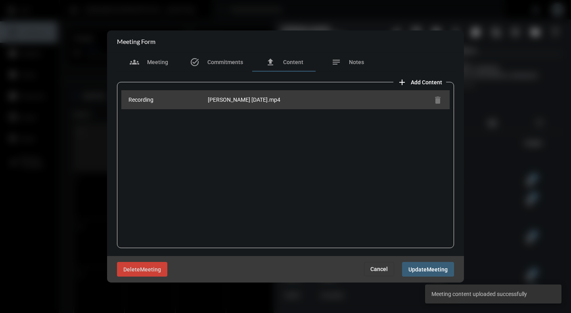
click at [380, 269] on span "Cancel" at bounding box center [378, 269] width 17 height 6
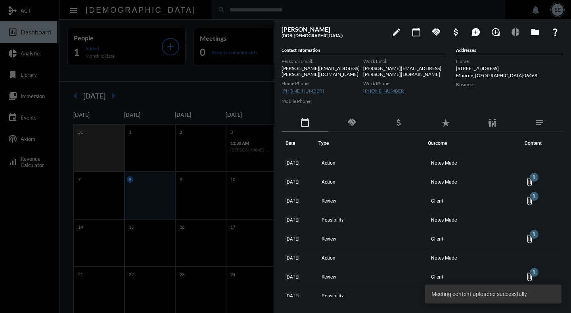
click at [237, 93] on div at bounding box center [285, 156] width 571 height 313
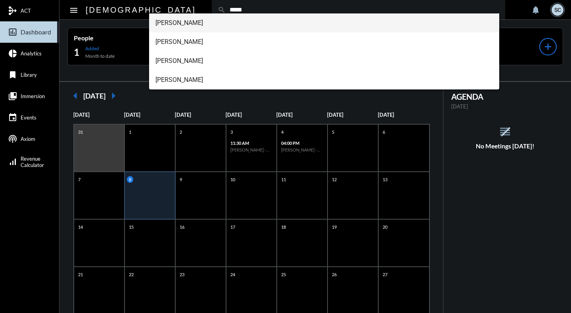
type input "*****"
click at [187, 22] on span "[PERSON_NAME]" at bounding box center [323, 22] width 337 height 19
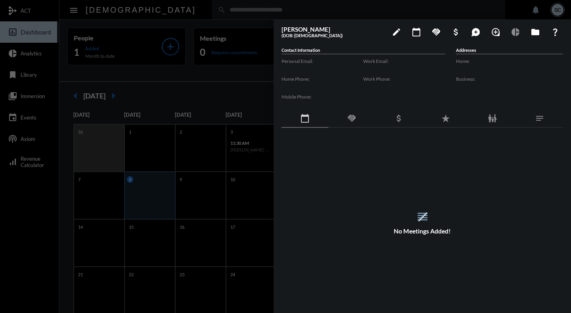
click at [182, 10] on div at bounding box center [285, 156] width 571 height 313
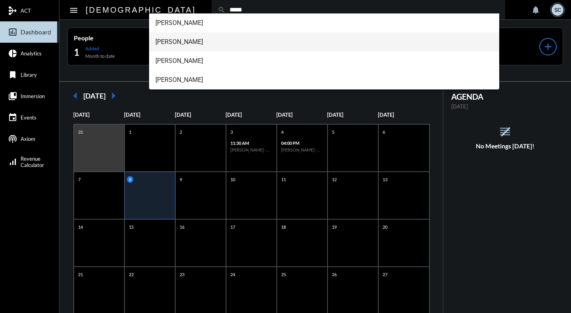
type input "*****"
click at [177, 46] on span "[PERSON_NAME]" at bounding box center [323, 41] width 337 height 19
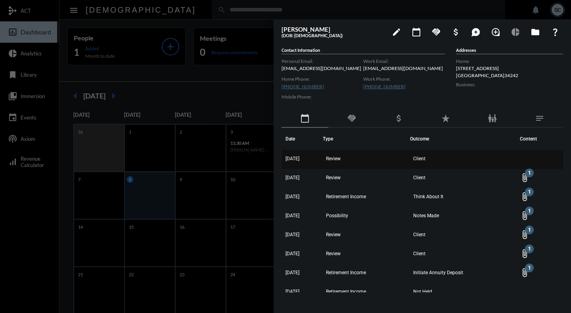
click at [441, 162] on td "Client" at bounding box center [463, 159] width 106 height 19
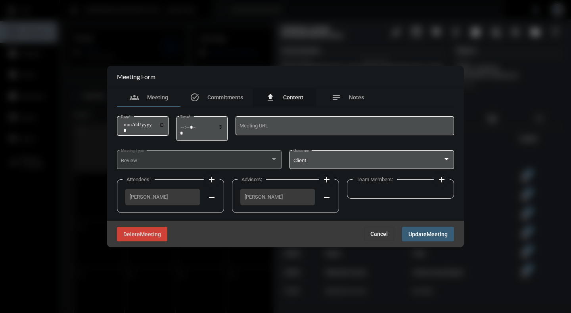
click at [294, 94] on span "Content" at bounding box center [293, 97] width 20 height 6
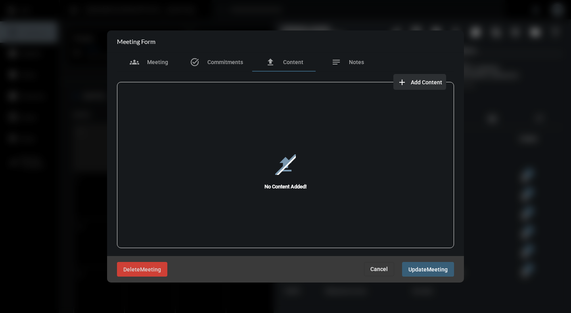
click at [431, 79] on span "Add Content" at bounding box center [426, 82] width 31 height 6
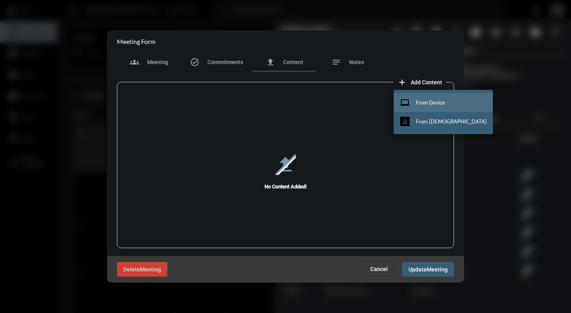
click at [417, 103] on span "From Device" at bounding box center [430, 102] width 29 height 6
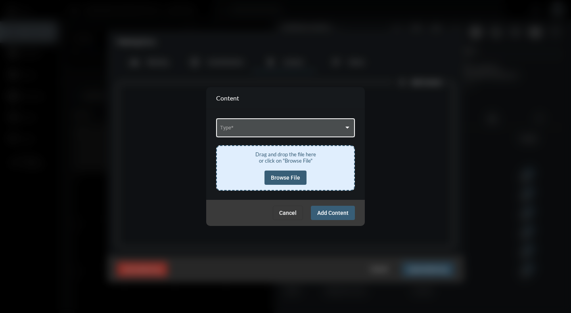
click at [319, 133] on div "Type *" at bounding box center [285, 127] width 131 height 20
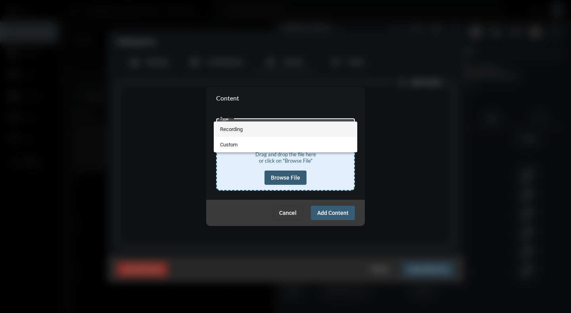
click at [226, 129] on span "Recording" at bounding box center [285, 129] width 131 height 15
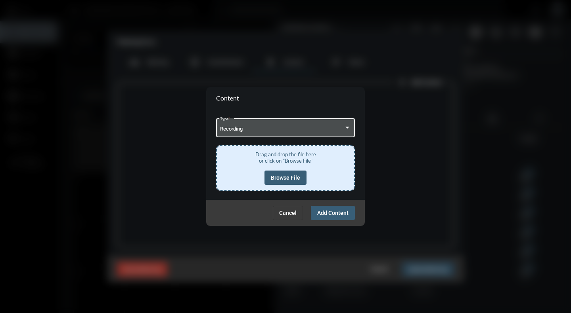
click at [290, 184] on button "Browse File" at bounding box center [285, 178] width 42 height 14
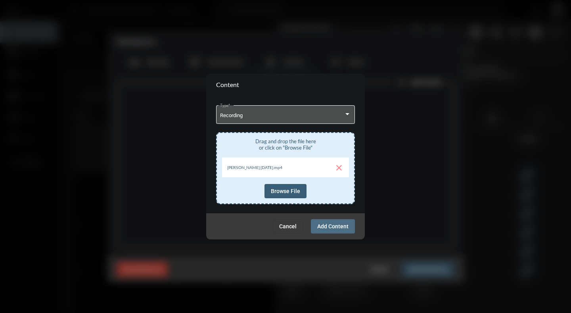
click at [341, 231] on button "Add Content" at bounding box center [333, 227] width 44 height 14
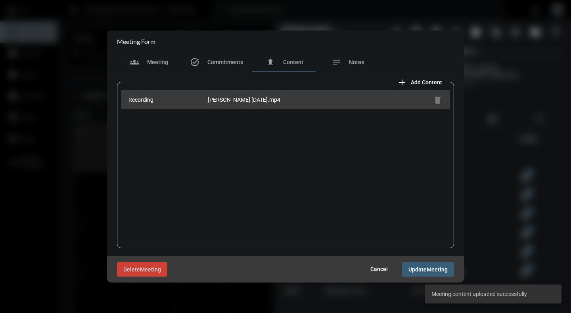
click at [376, 269] on span "Cancel" at bounding box center [378, 269] width 17 height 6
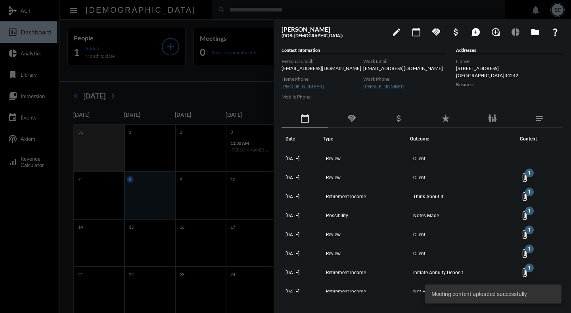
click at [201, 83] on div at bounding box center [285, 156] width 571 height 313
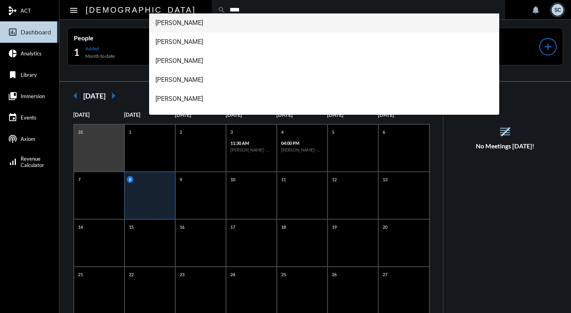
type input "****"
click at [188, 23] on span "[PERSON_NAME]" at bounding box center [323, 22] width 337 height 19
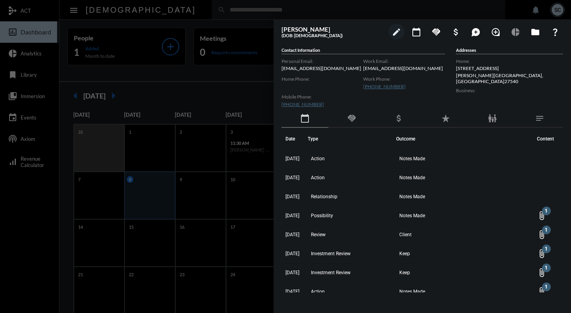
click at [455, 164] on td "Notes Made" at bounding box center [464, 159] width 137 height 19
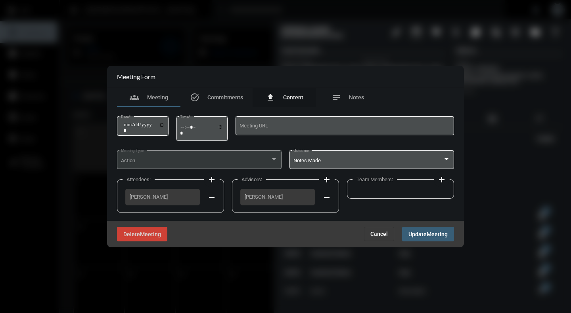
click at [302, 97] on span "Content" at bounding box center [293, 97] width 20 height 6
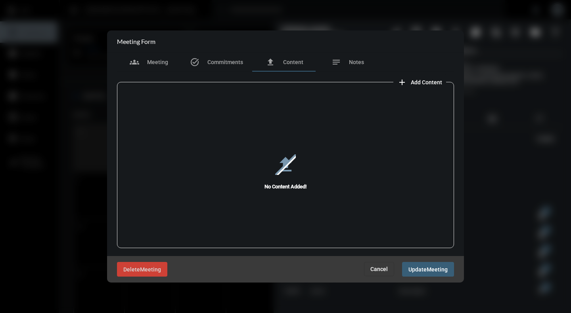
click at [373, 264] on button "Cancel" at bounding box center [379, 269] width 30 height 14
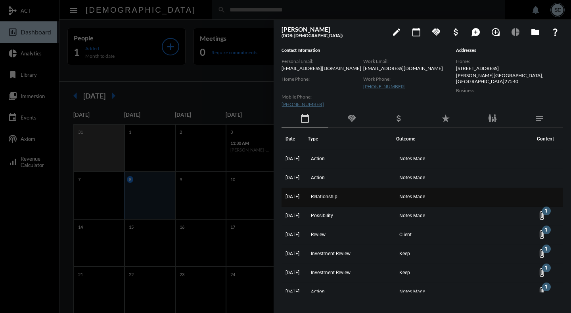
click at [369, 206] on td "Relationship" at bounding box center [352, 197] width 88 height 19
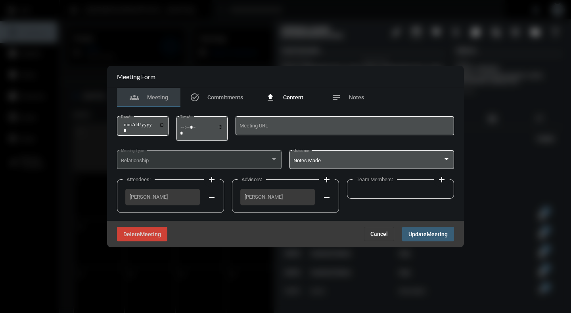
click at [296, 98] on span "Content" at bounding box center [293, 97] width 20 height 6
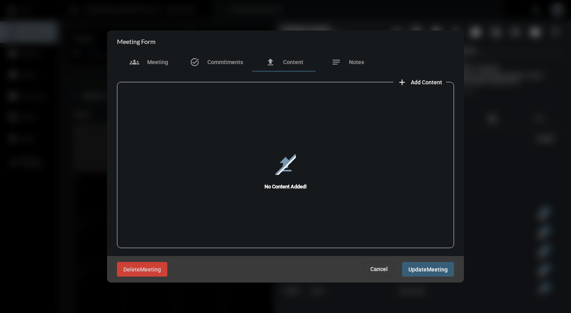
click at [420, 81] on span "Add Content" at bounding box center [426, 82] width 31 height 6
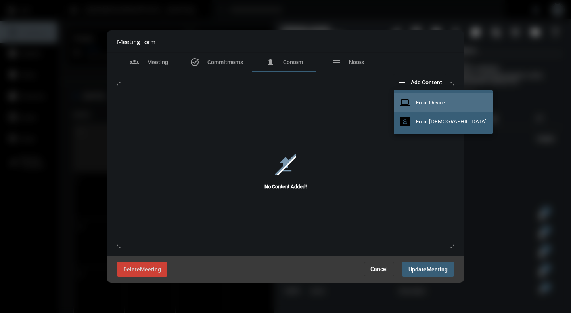
click at [420, 98] on button "computer From Device" at bounding box center [443, 102] width 99 height 19
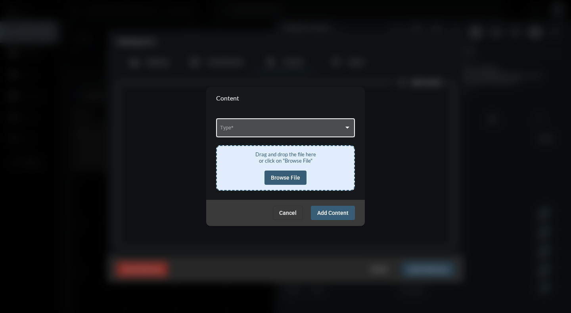
click at [315, 134] on div "Type *" at bounding box center [285, 127] width 131 height 20
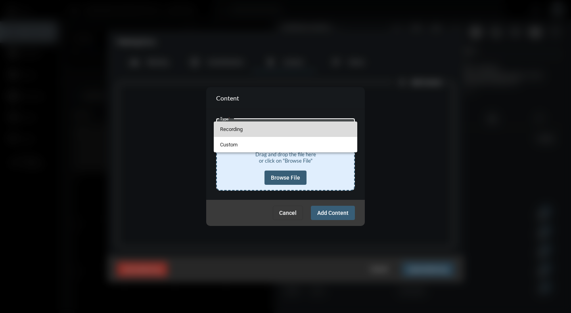
click at [236, 130] on span "Recording" at bounding box center [285, 129] width 131 height 15
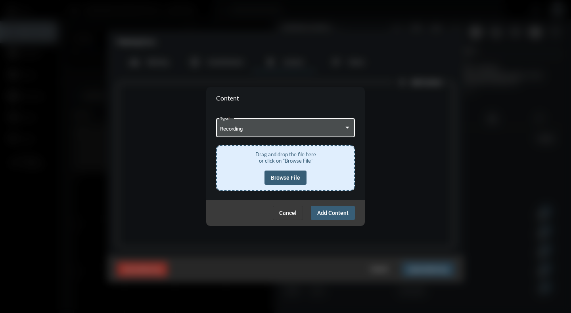
click at [294, 181] on span "Browse File" at bounding box center [285, 178] width 29 height 6
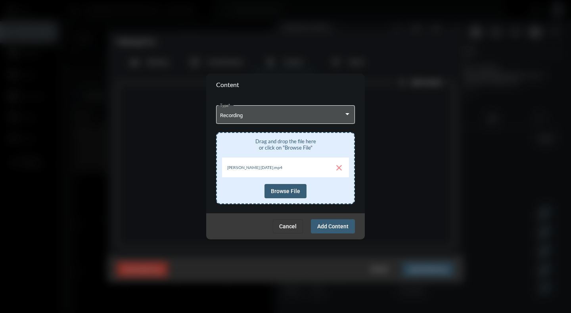
click at [334, 226] on span "Add Content" at bounding box center [332, 227] width 31 height 6
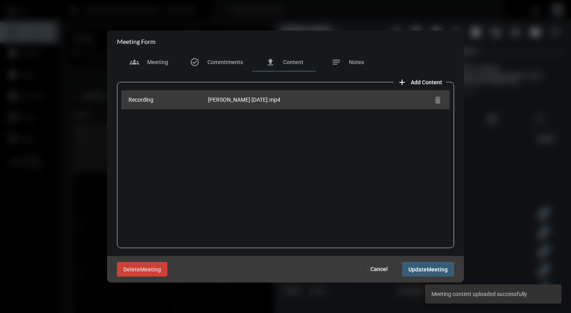
click at [382, 271] on span "Cancel" at bounding box center [378, 269] width 17 height 6
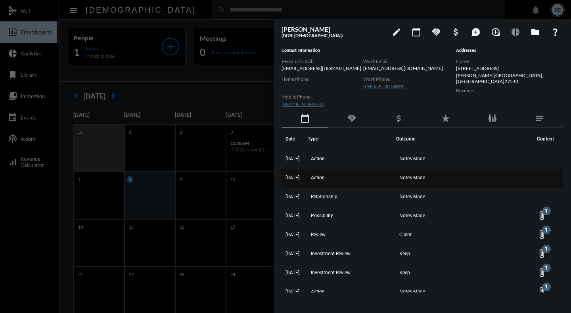
click at [361, 183] on td "Action" at bounding box center [352, 178] width 88 height 19
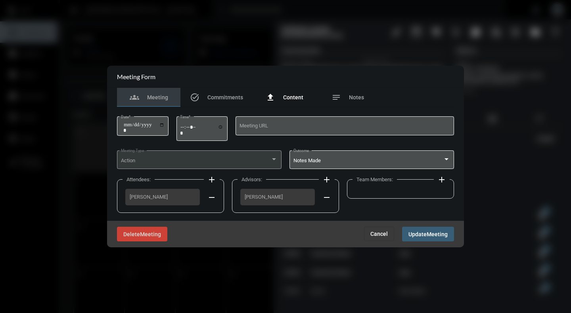
click at [290, 97] on span "Content" at bounding box center [293, 97] width 20 height 6
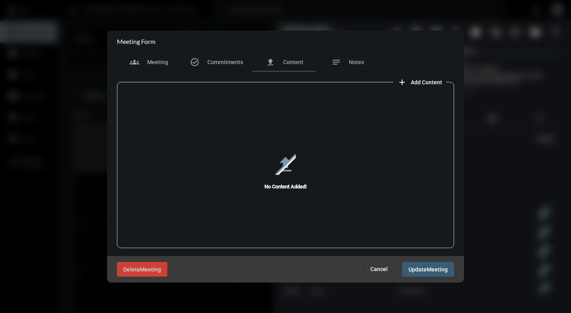
click at [430, 84] on span "Add Content" at bounding box center [426, 82] width 31 height 6
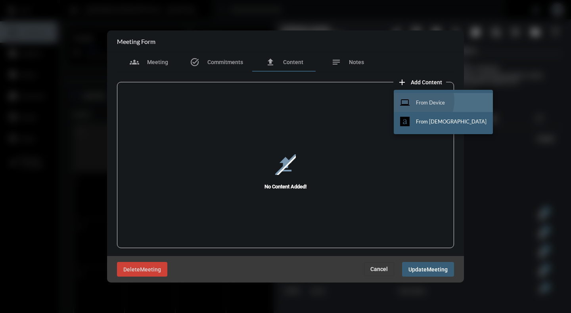
click at [415, 101] on button "computer From Device" at bounding box center [443, 102] width 99 height 19
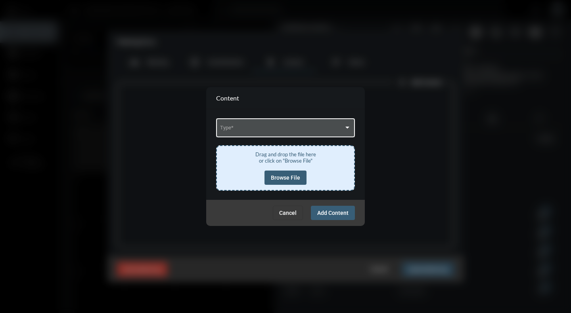
click at [319, 129] on span at bounding box center [282, 129] width 124 height 6
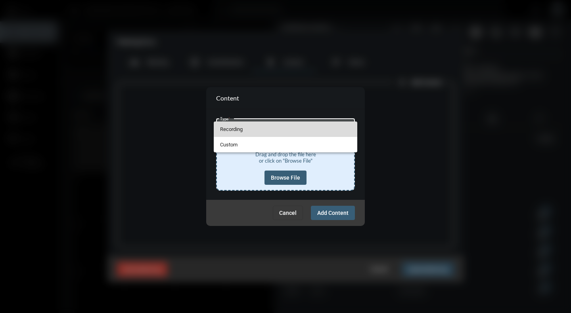
click at [236, 129] on span "Recording" at bounding box center [285, 129] width 131 height 15
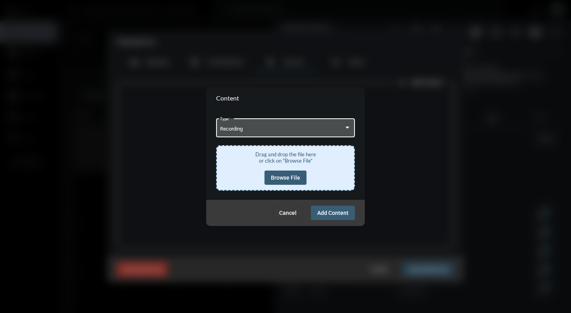
click at [288, 178] on span "Browse File" at bounding box center [285, 178] width 29 height 6
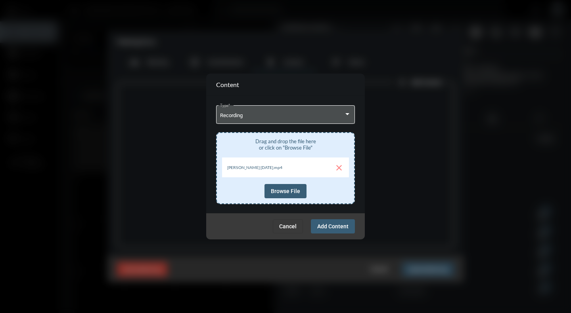
click at [333, 227] on span "Add Content" at bounding box center [332, 227] width 31 height 6
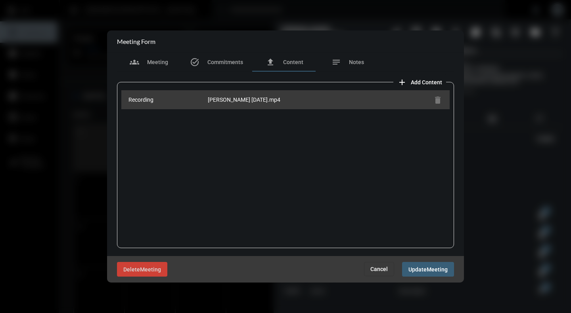
click at [378, 268] on span "Cancel" at bounding box center [378, 269] width 17 height 6
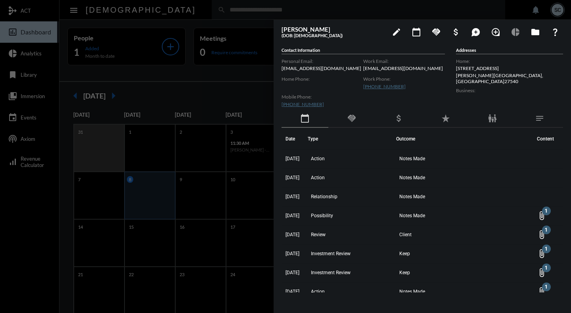
click at [223, 94] on div at bounding box center [285, 156] width 571 height 313
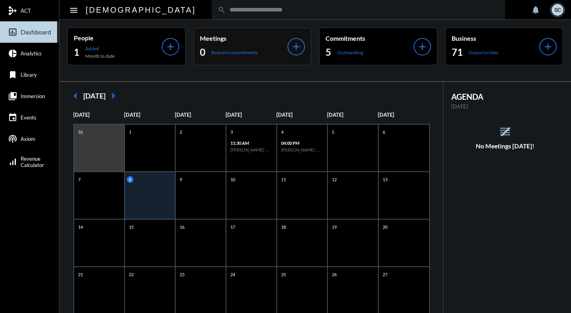
click at [304, 47] on div "Meetings 0 Require commitments add" at bounding box center [252, 47] width 118 height 38
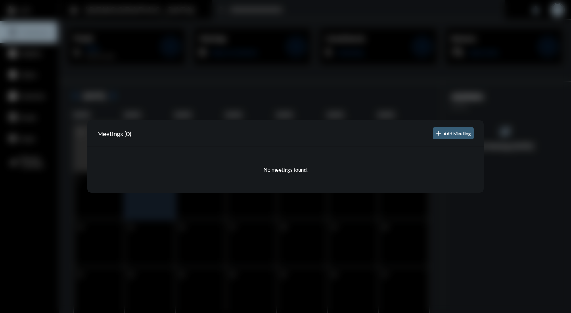
click at [298, 14] on div at bounding box center [285, 156] width 571 height 313
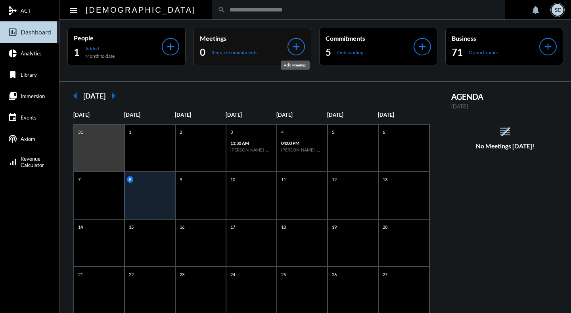
click at [297, 48] on mat-icon "add" at bounding box center [295, 46] width 11 height 11
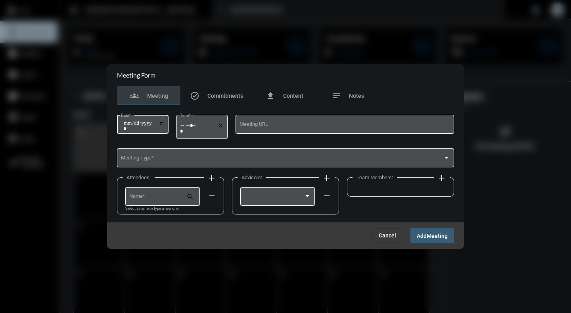
click at [164, 124] on input "Date *" at bounding box center [143, 125] width 41 height 11
type input "**********"
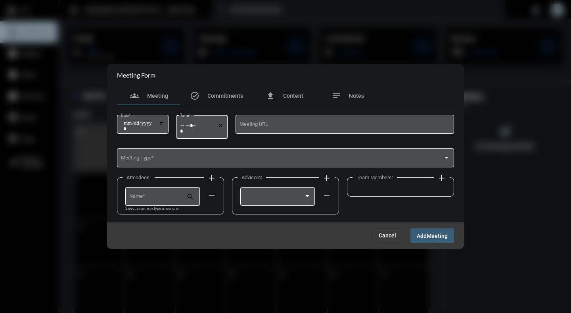
click at [192, 130] on input "Time *" at bounding box center [202, 127] width 44 height 11
click at [222, 124] on input "Time *" at bounding box center [202, 127] width 44 height 11
type input "*****"
click at [426, 212] on div "Attendees: add Name * search Select a name or type a new one remove Advisors: a…" at bounding box center [285, 199] width 337 height 47
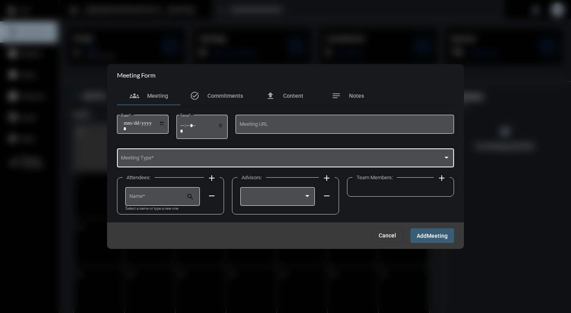
click at [287, 152] on div "Meeting Type *" at bounding box center [285, 157] width 329 height 20
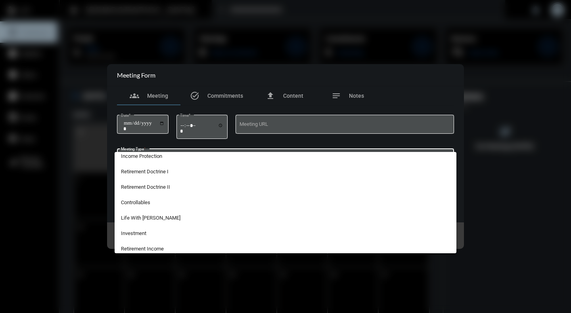
scroll to position [97, 0]
click at [152, 235] on span "Investment" at bounding box center [285, 232] width 329 height 15
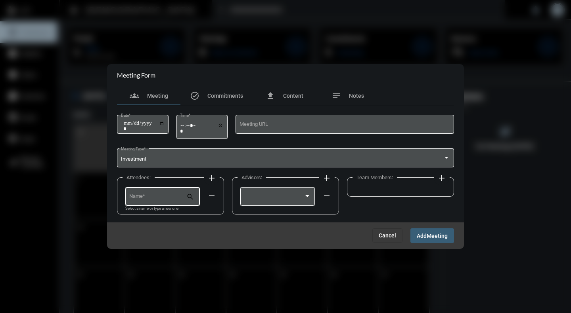
click at [168, 203] on div "Name *" at bounding box center [157, 196] width 57 height 20
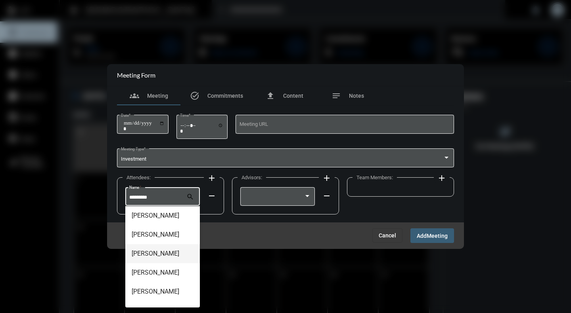
click at [153, 251] on span "[PERSON_NAME]" at bounding box center [163, 254] width 62 height 19
type input "**********"
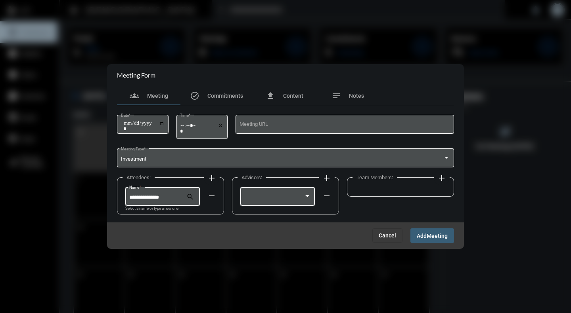
click at [282, 199] on div at bounding box center [274, 198] width 60 height 6
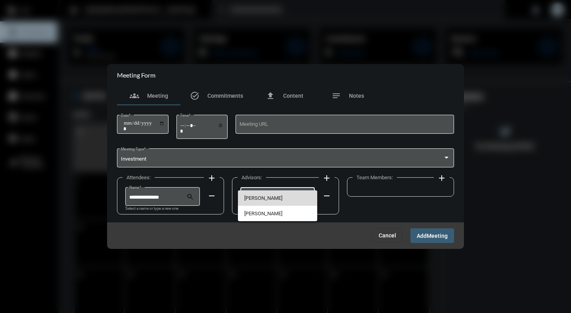
click at [267, 197] on span "[PERSON_NAME]" at bounding box center [277, 198] width 67 height 15
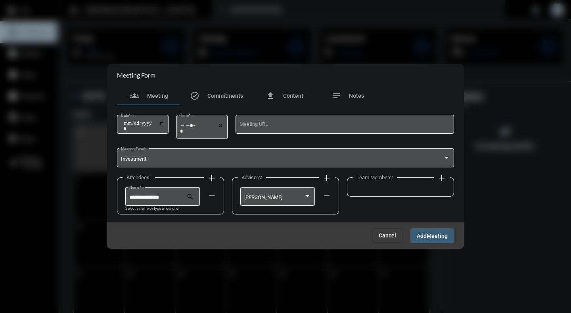
click at [423, 239] on span "Add" at bounding box center [422, 236] width 10 height 6
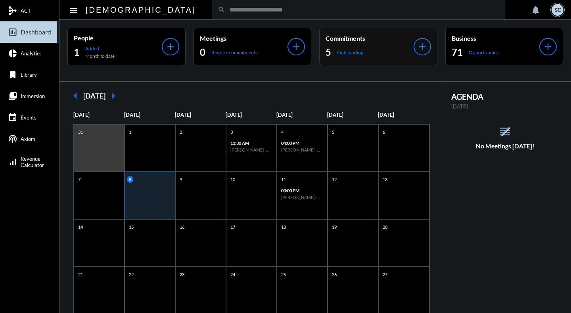
click at [390, 52] on div "5 Outstanding" at bounding box center [369, 52] width 88 height 13
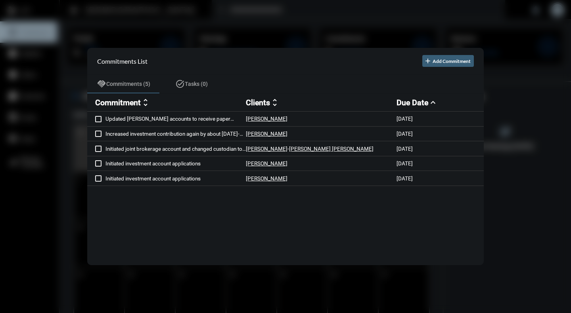
click at [322, 13] on div at bounding box center [285, 156] width 571 height 313
